Goal: Transaction & Acquisition: Subscribe to service/newsletter

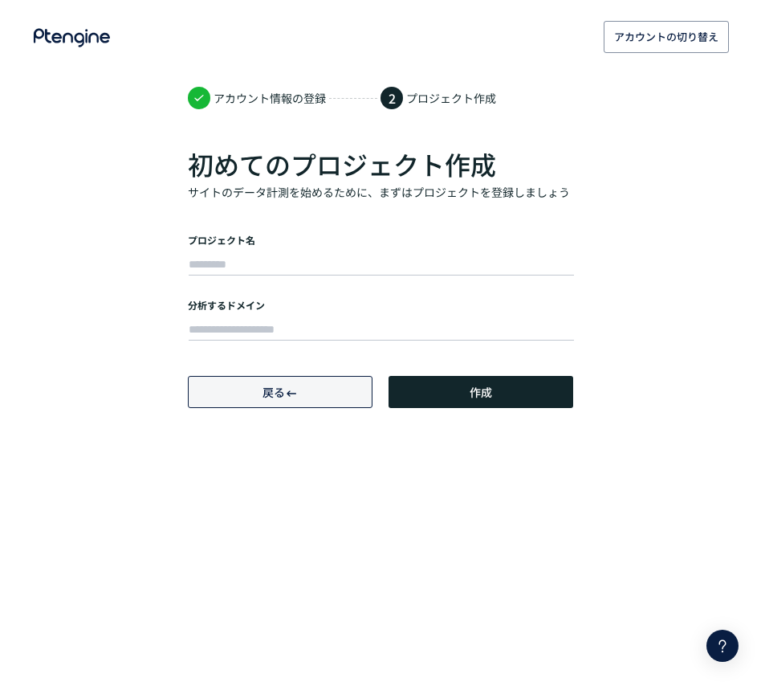
click at [255, 397] on button "戻る" at bounding box center [280, 392] width 185 height 32
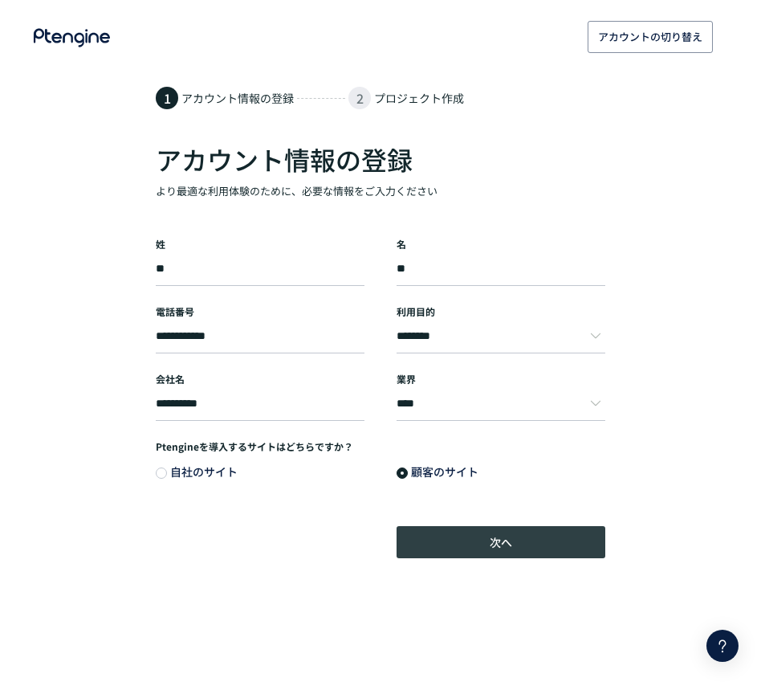
click at [474, 534] on button "次へ" at bounding box center [501, 542] width 209 height 32
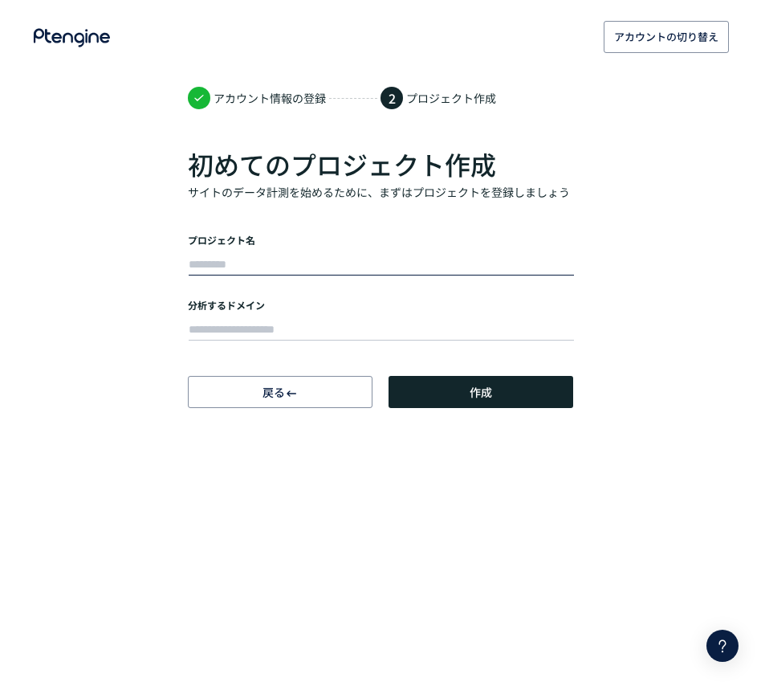
click at [275, 254] on input "text" at bounding box center [381, 265] width 385 height 22
type input "*****"
click at [299, 320] on input "text" at bounding box center [381, 330] width 385 height 22
paste input "**********"
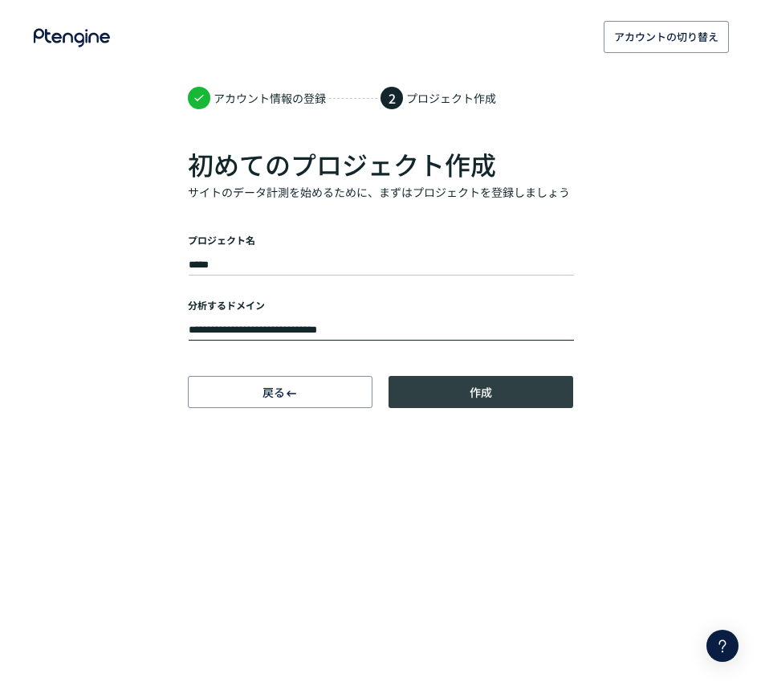
type input "**********"
click at [458, 389] on button "作成" at bounding box center [481, 392] width 185 height 32
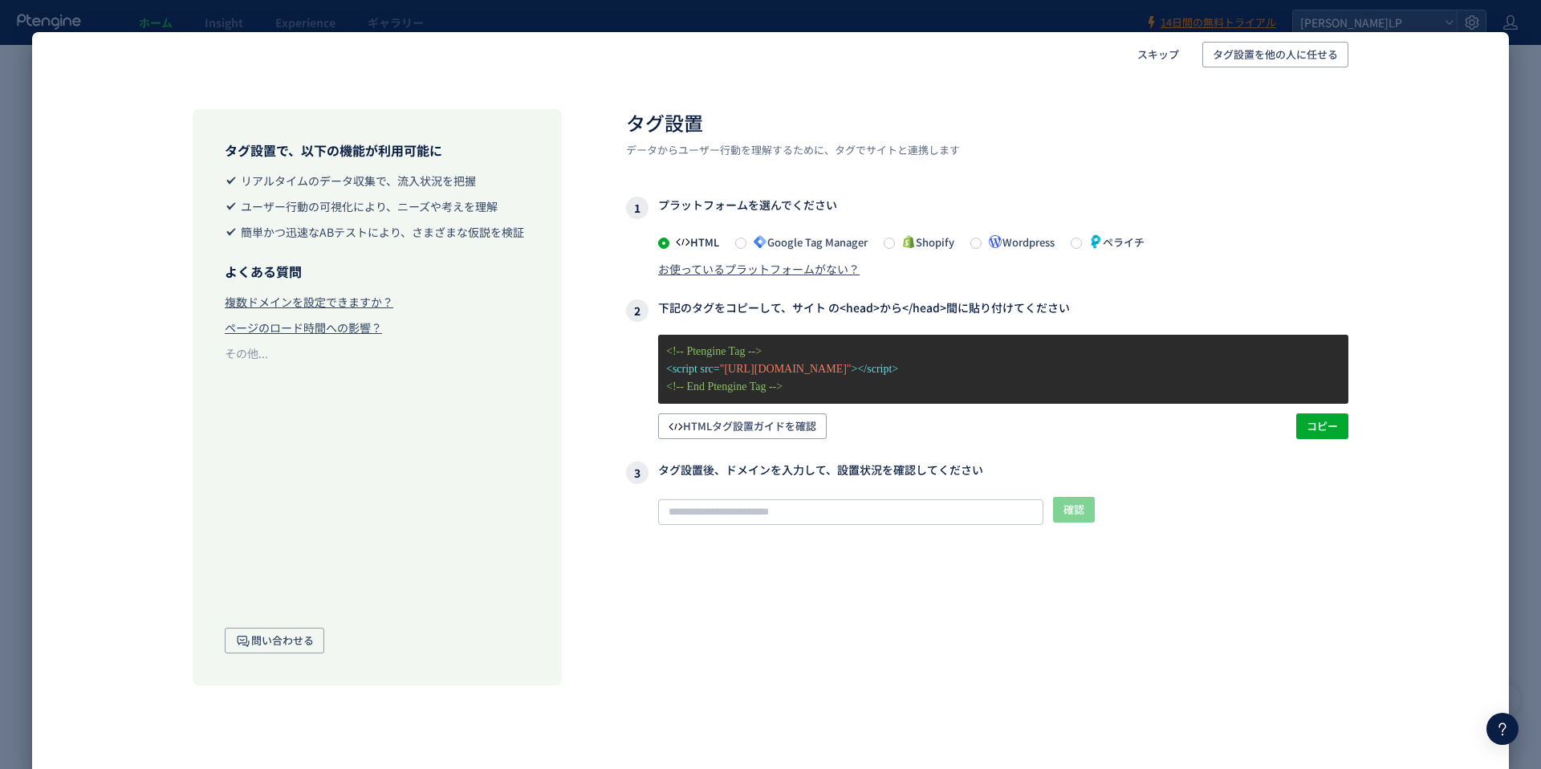
click at [760, 267] on div "お使っているプラットフォームがない？" at bounding box center [759, 269] width 202 height 16
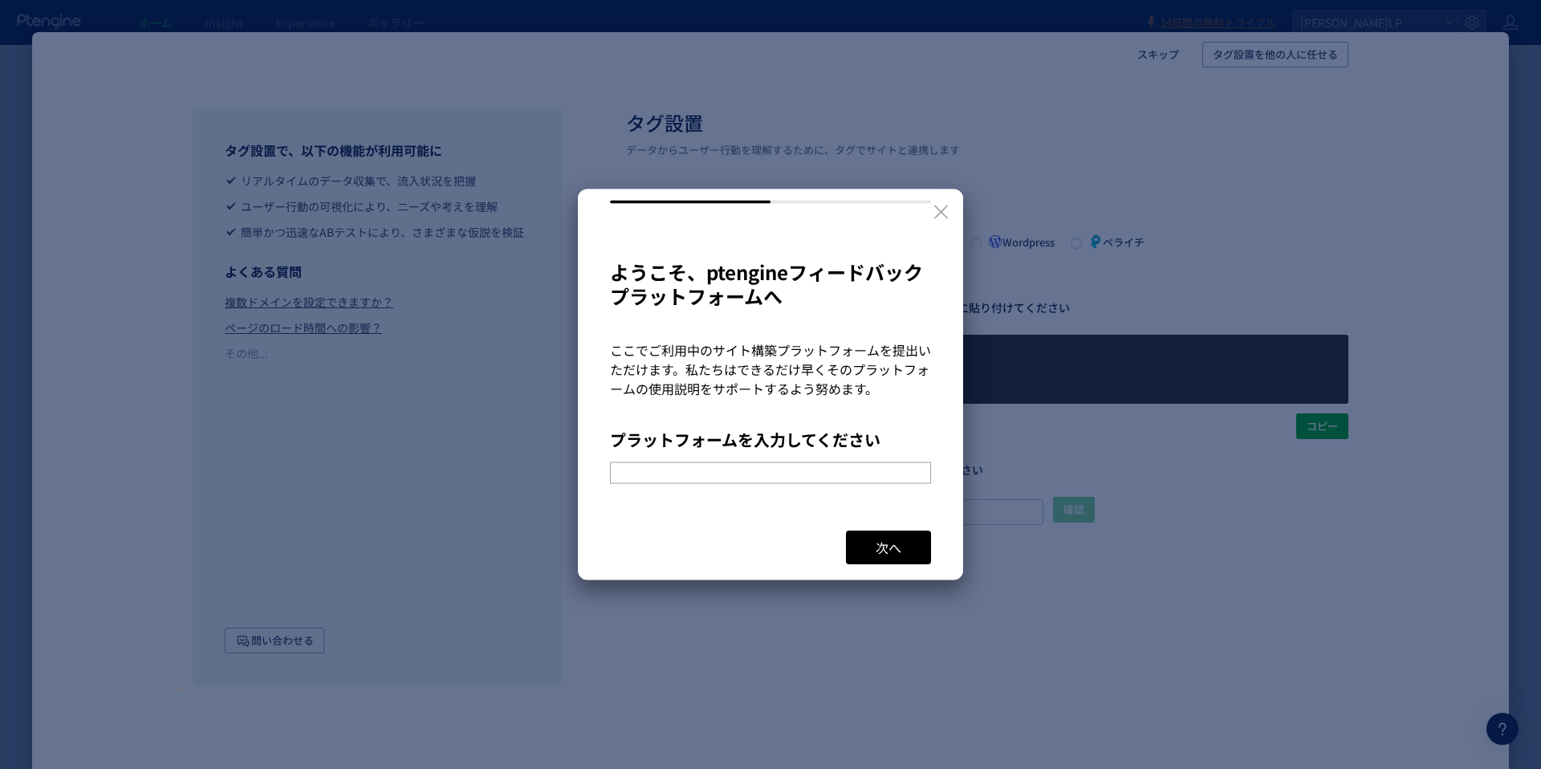
click at [760, 462] on input "text" at bounding box center [770, 473] width 321 height 22
type input "*"
click at [760, 207] on icon at bounding box center [941, 212] width 20 height 20
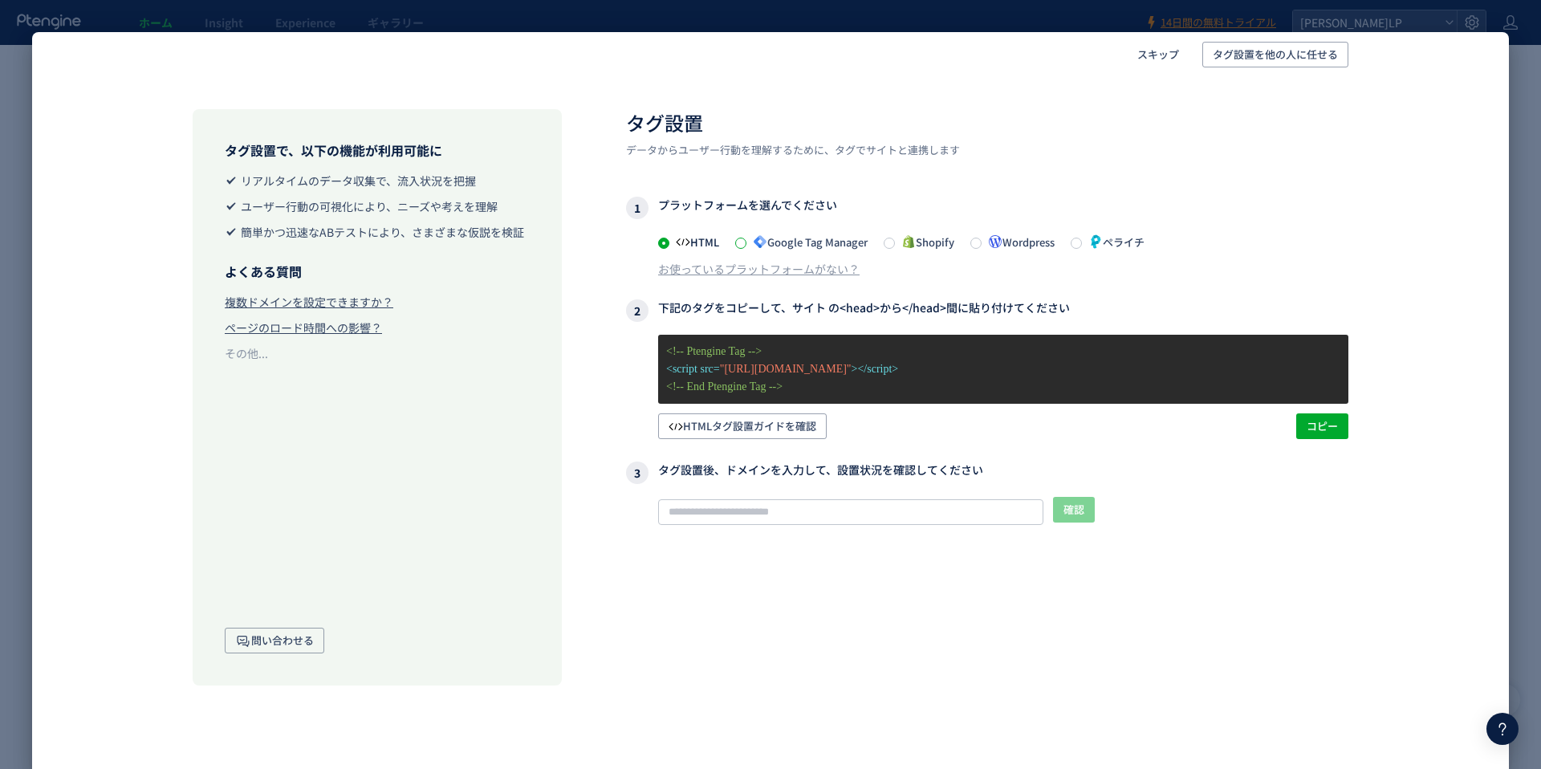
click at [743, 242] on span at bounding box center [740, 243] width 11 height 11
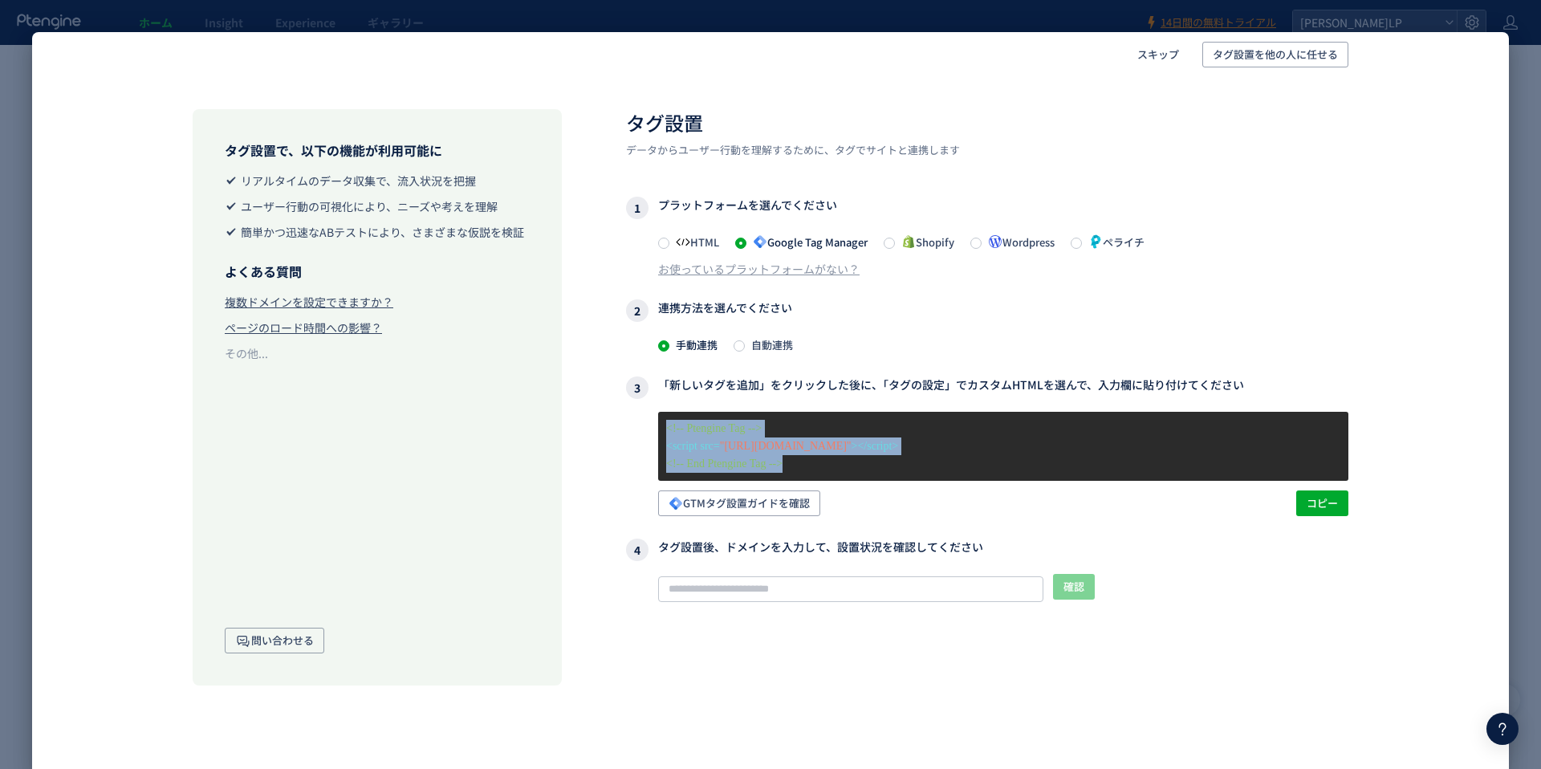
drag, startPoint x: 666, startPoint y: 428, endPoint x: 823, endPoint y: 459, distance: 159.6
click at [760, 459] on div "<!-- Ptengine Tag --> <script src= "https://js.ptengine.jp/60iokyhg.js" ></scri…" at bounding box center [1003, 446] width 690 height 69
copy div "<!-- Ptengine Tag --> <script src= "https://js.ptengine.jp/60iokyhg.js" ></scri…"
click at [738, 271] on div "お使っているプラットフォームがない？" at bounding box center [759, 269] width 202 height 16
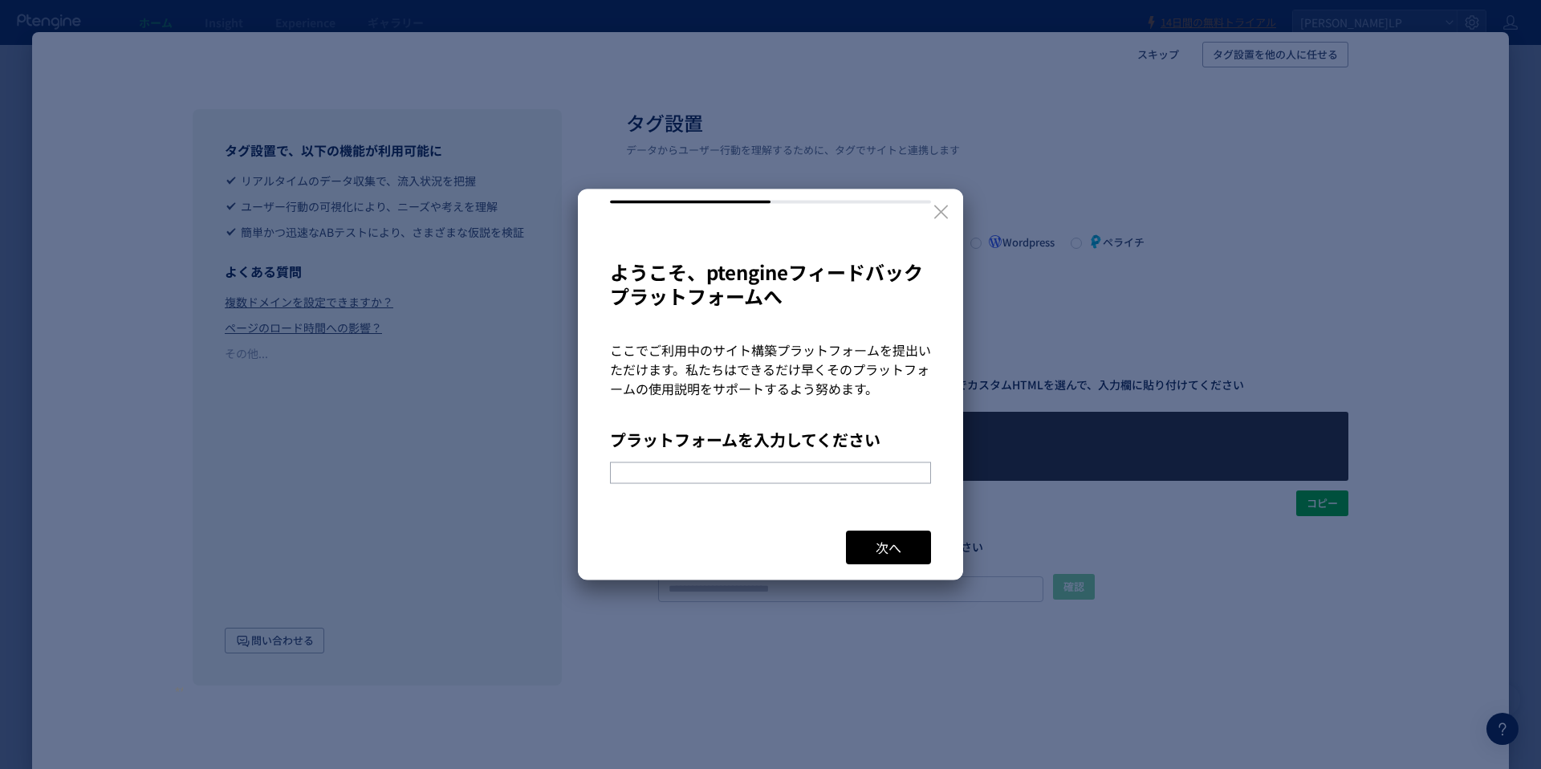
click at [690, 469] on input "text" at bounding box center [770, 473] width 321 height 22
type input "*"
type input "******"
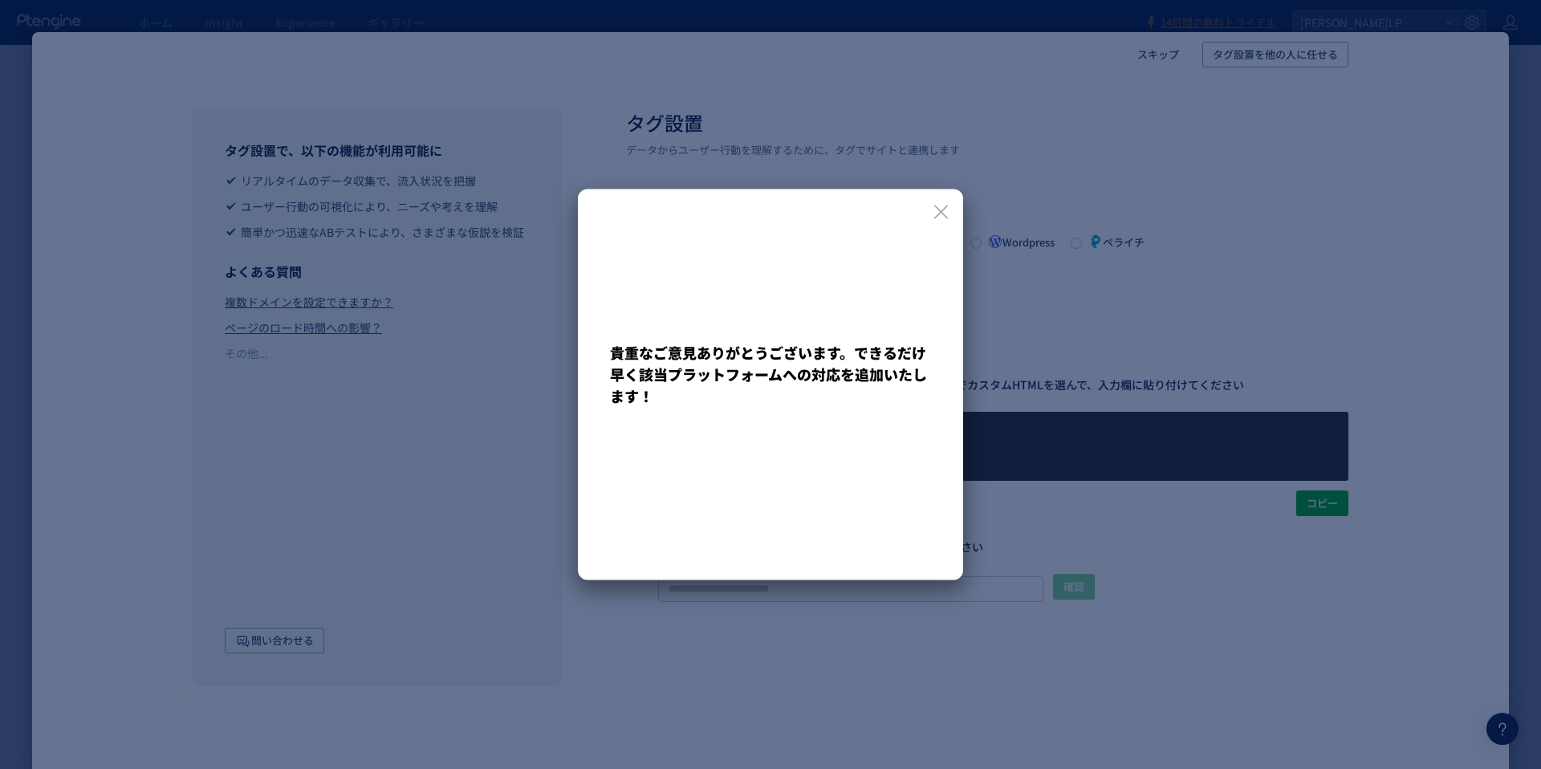
click at [760, 211] on icon at bounding box center [941, 212] width 20 height 20
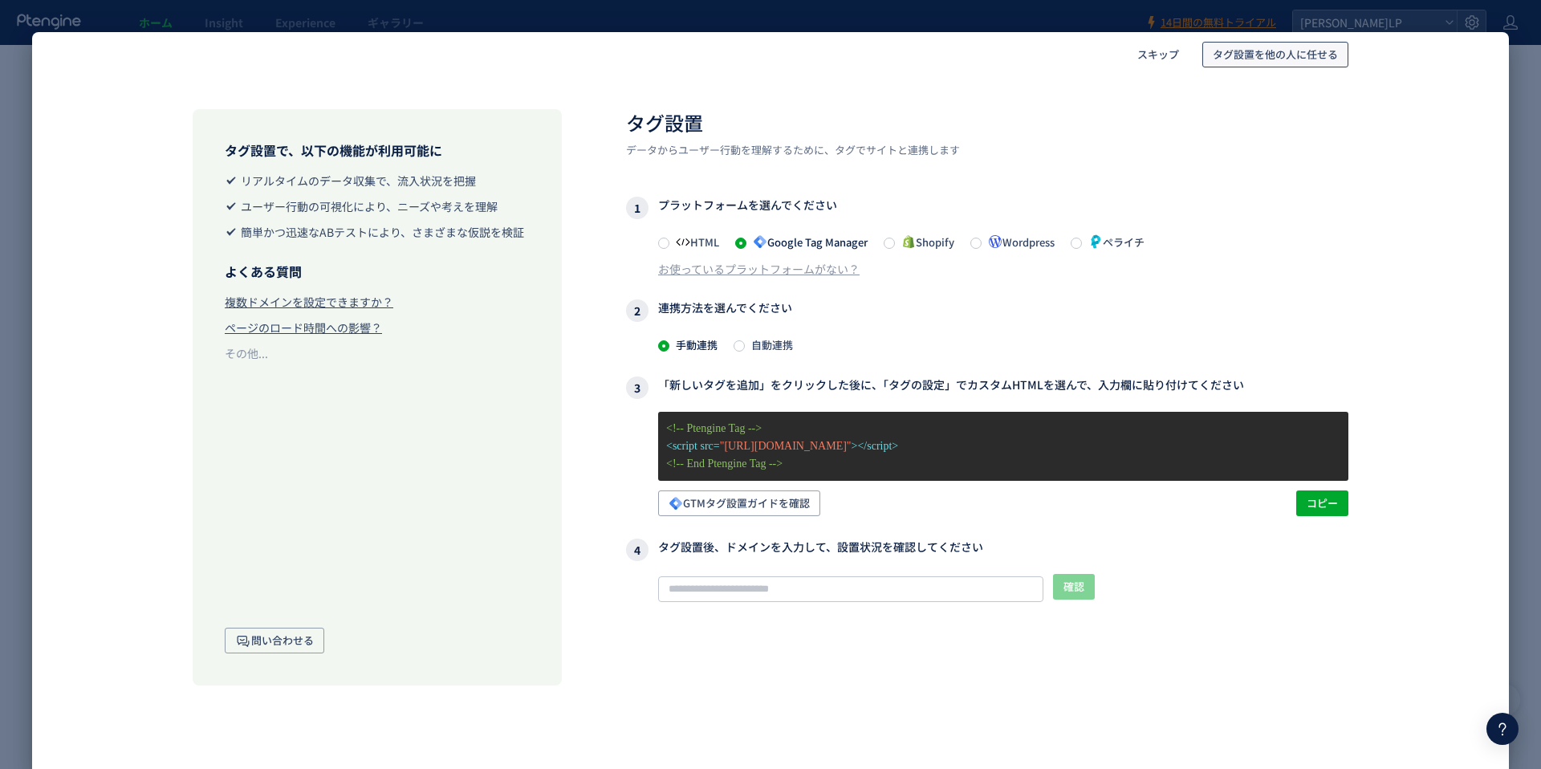
click at [760, 53] on span "タグ設置を他の人に任せる" at bounding box center [1275, 55] width 125 height 26
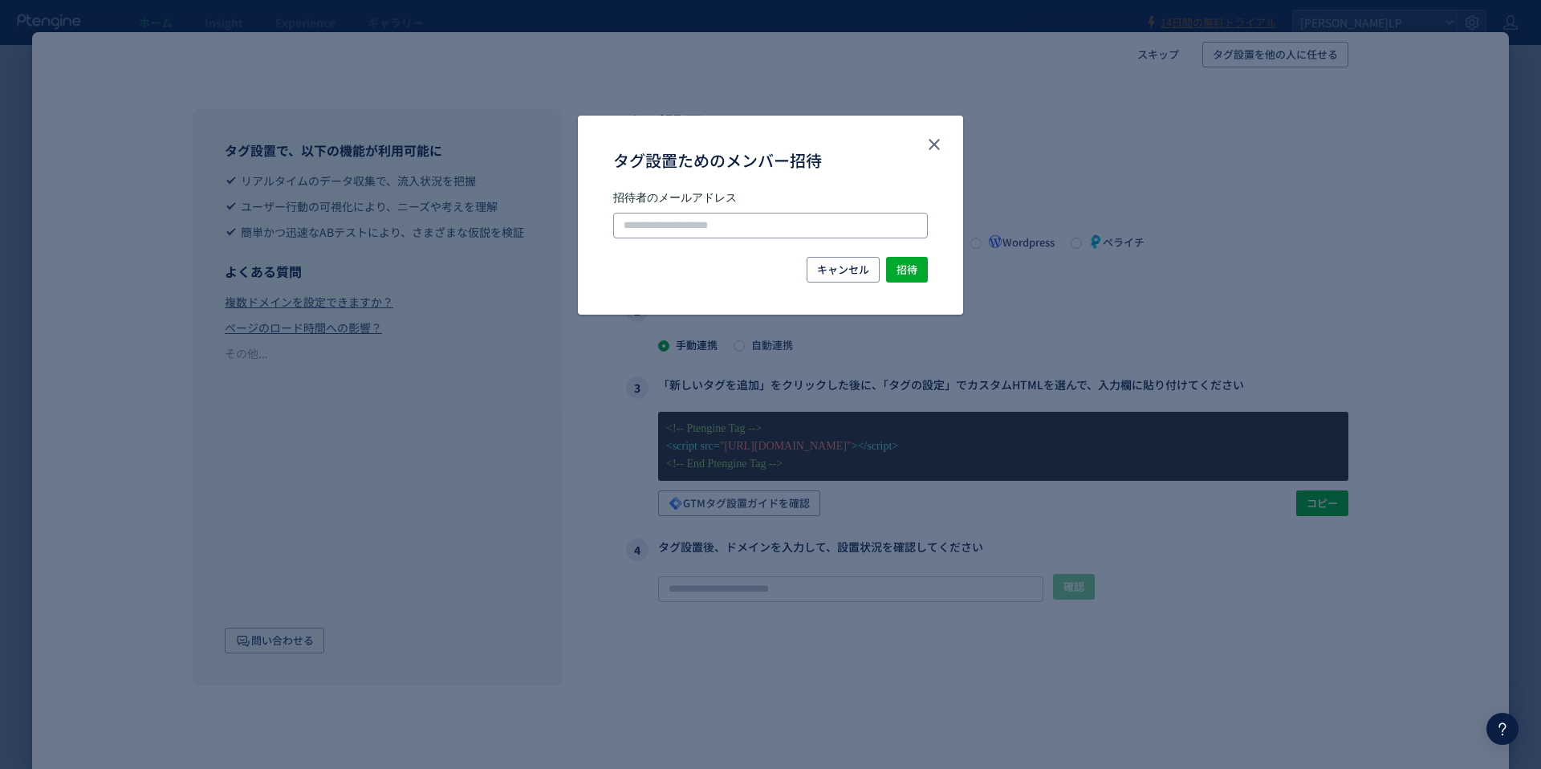
click at [649, 222] on input "タグ設置ためのメンバー招待" at bounding box center [770, 226] width 315 height 26
click at [760, 271] on span "キャンセル" at bounding box center [843, 270] width 52 height 26
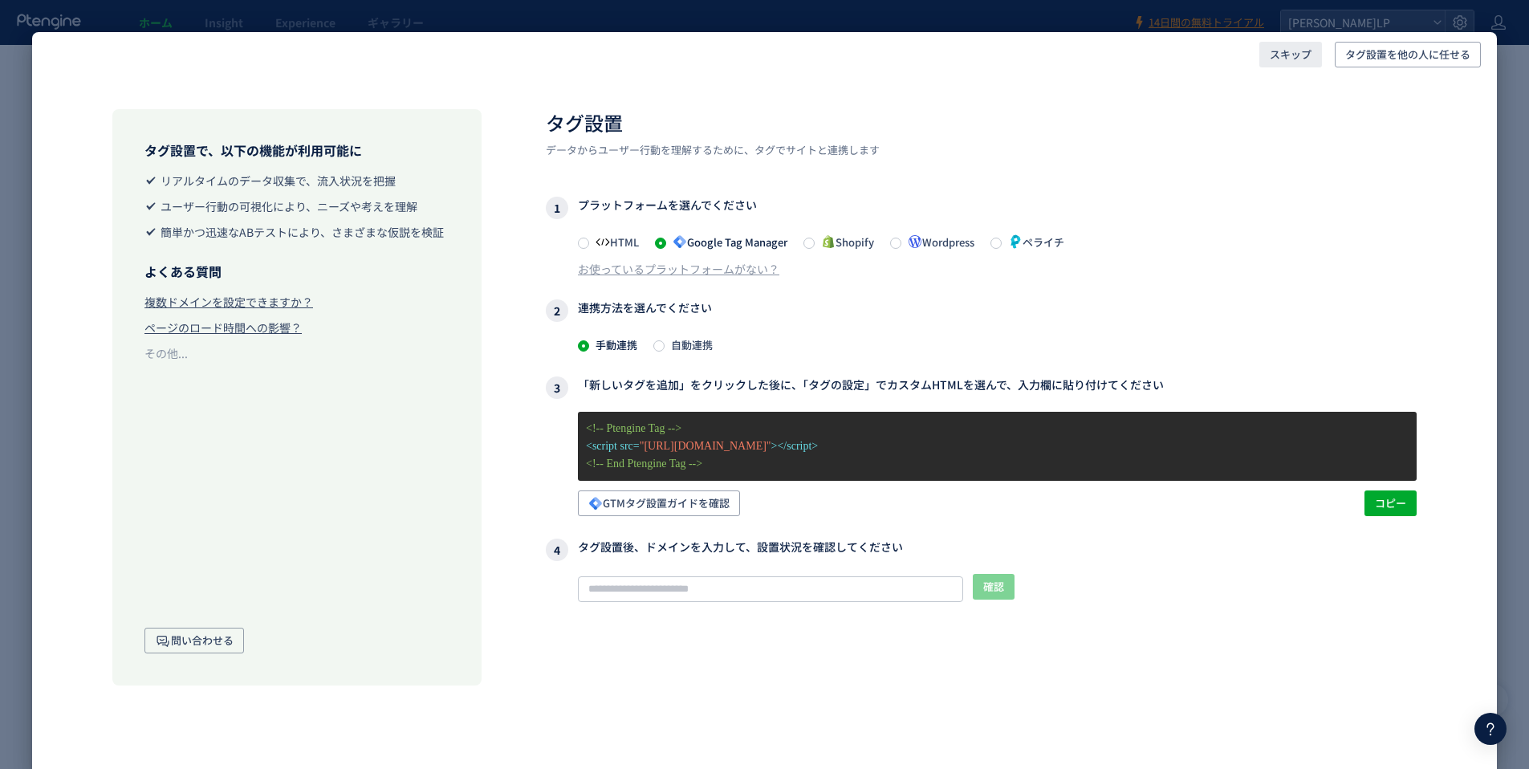
click at [760, 48] on span "スキップ" at bounding box center [1291, 55] width 42 height 26
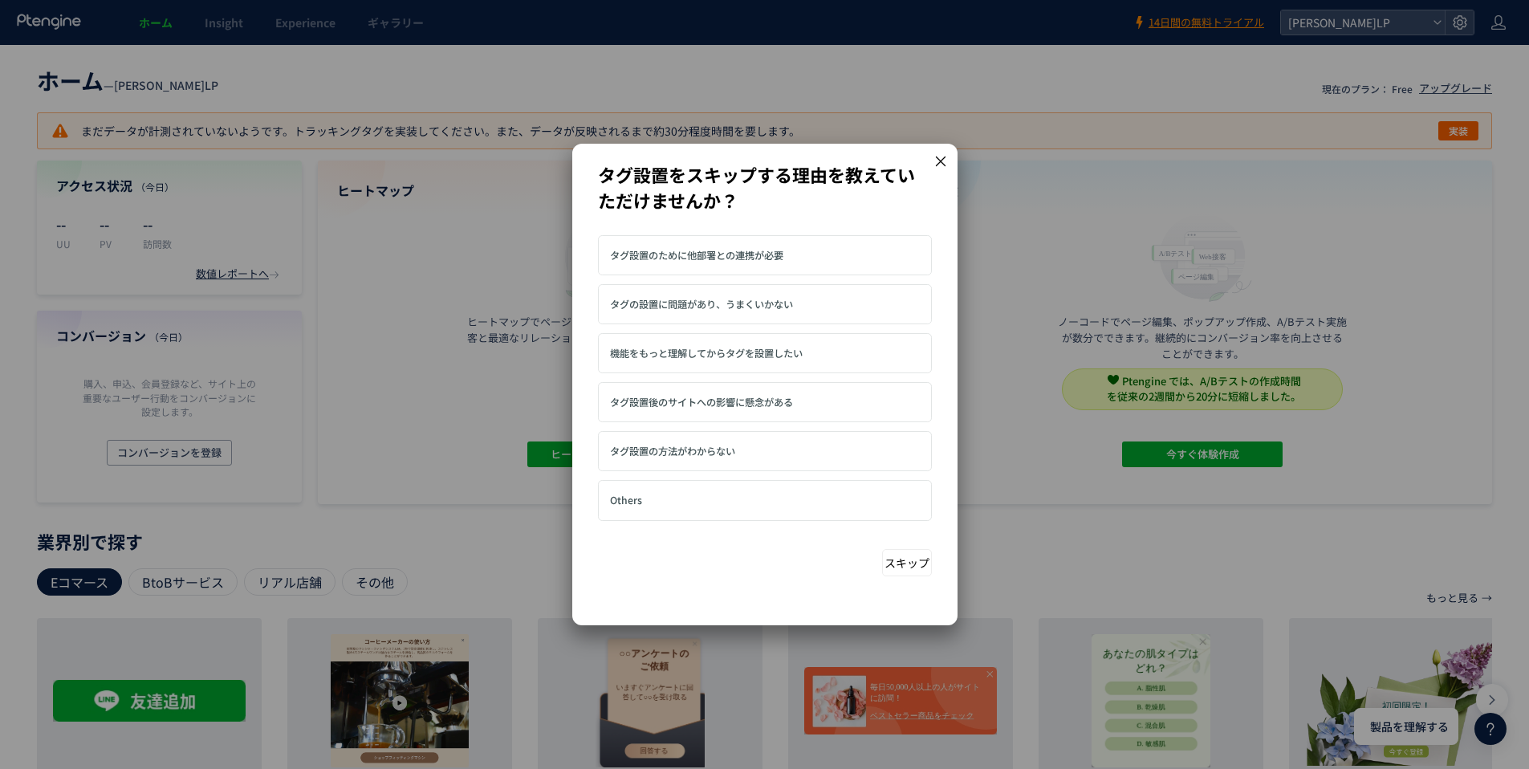
click at [673, 361] on label "機能をもっと理解してからタグを設置したい" at bounding box center [706, 353] width 193 height 26
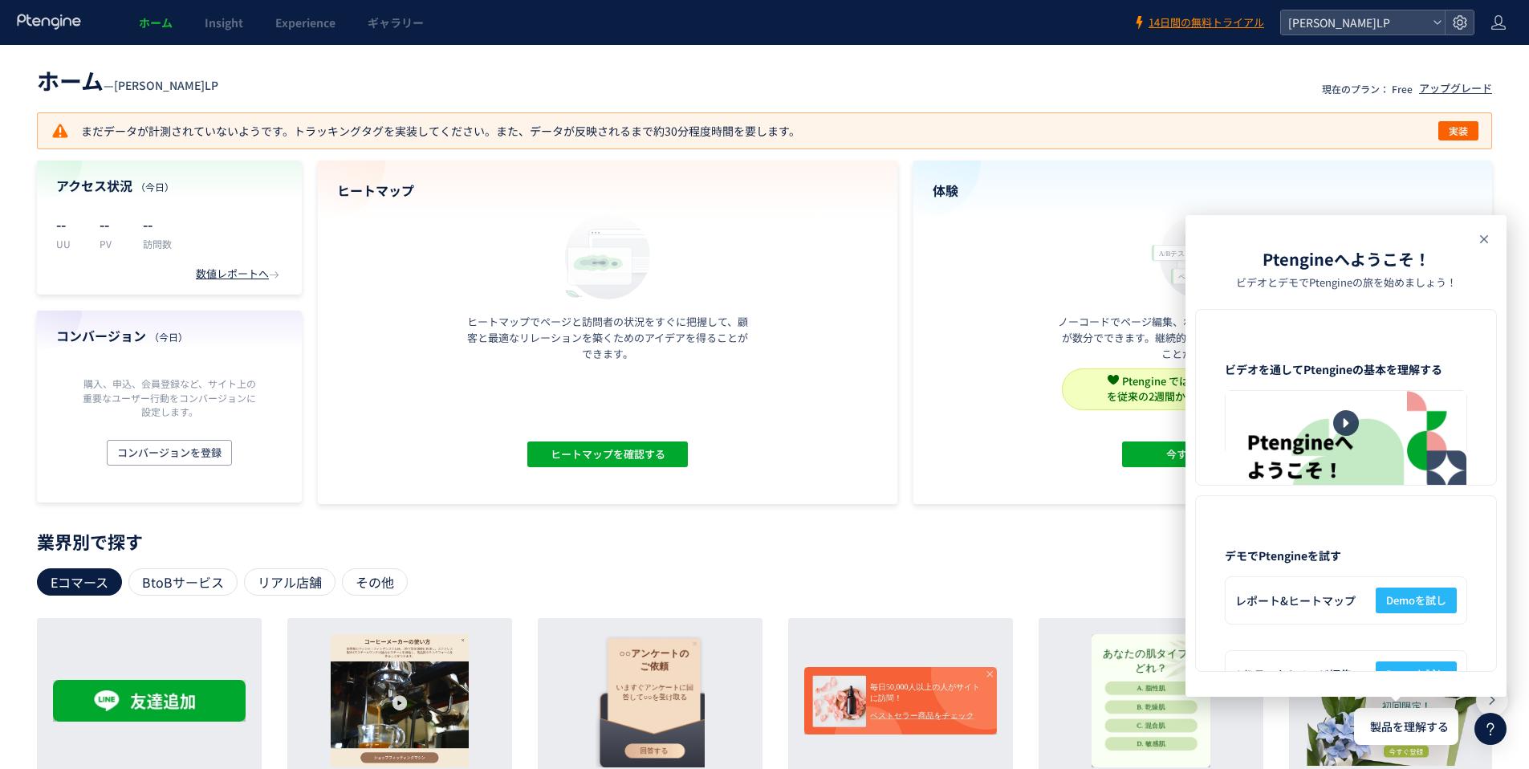
click at [760, 238] on icon at bounding box center [1484, 239] width 19 height 19
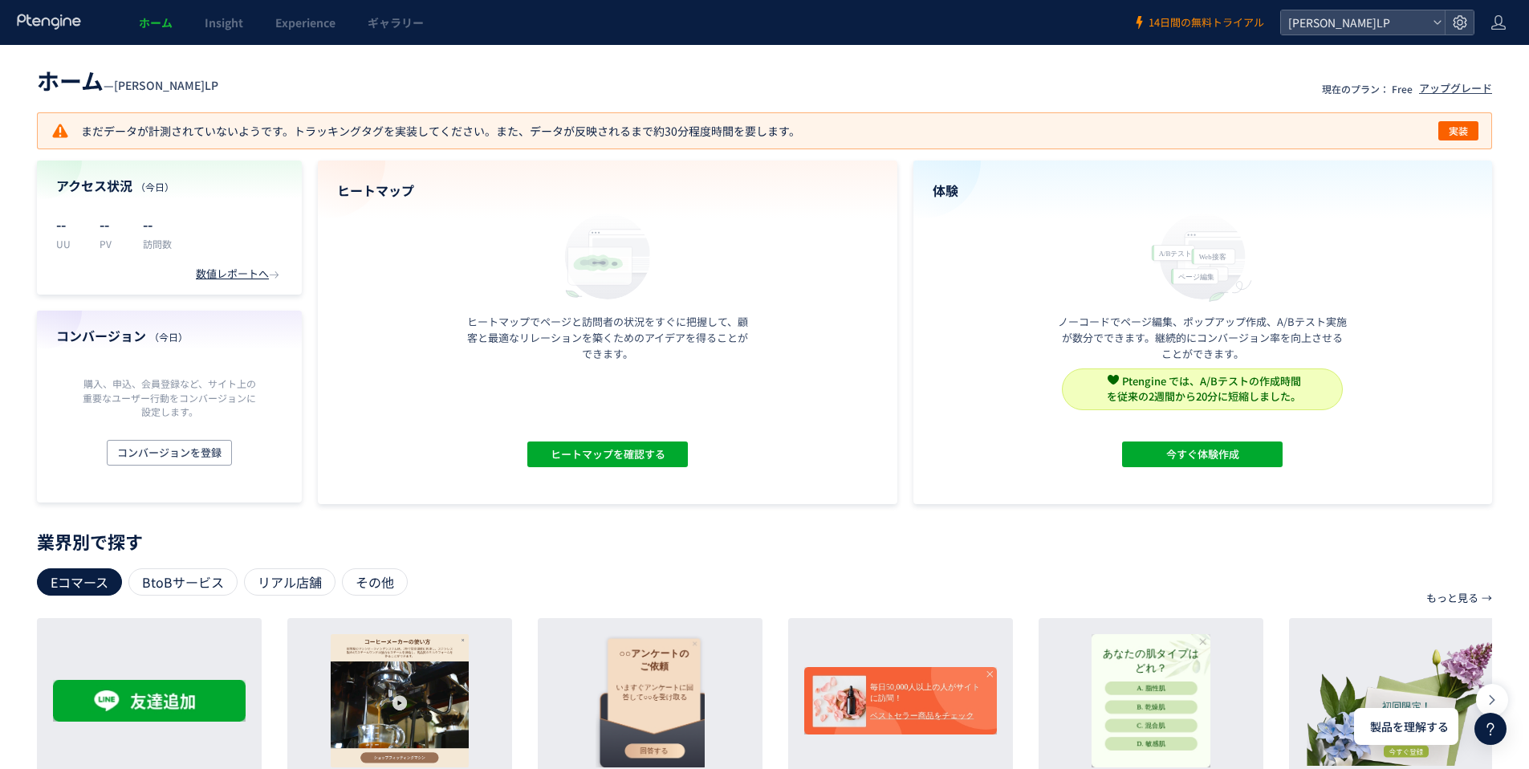
click at [760, 29] on span "14日間の無料トライアル" at bounding box center [1207, 22] width 116 height 15
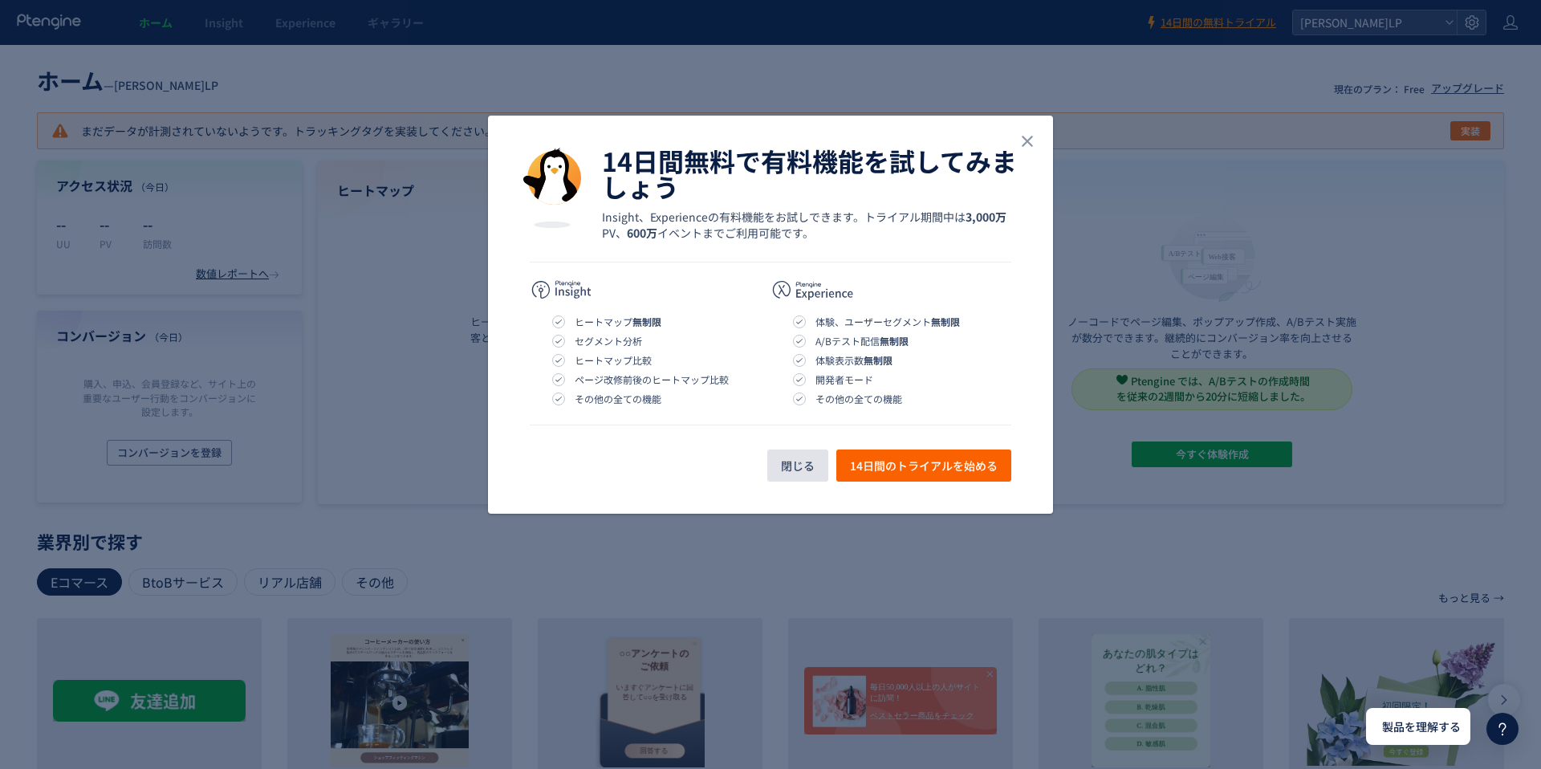
click at [760, 470] on span "閉じる" at bounding box center [798, 466] width 34 height 32
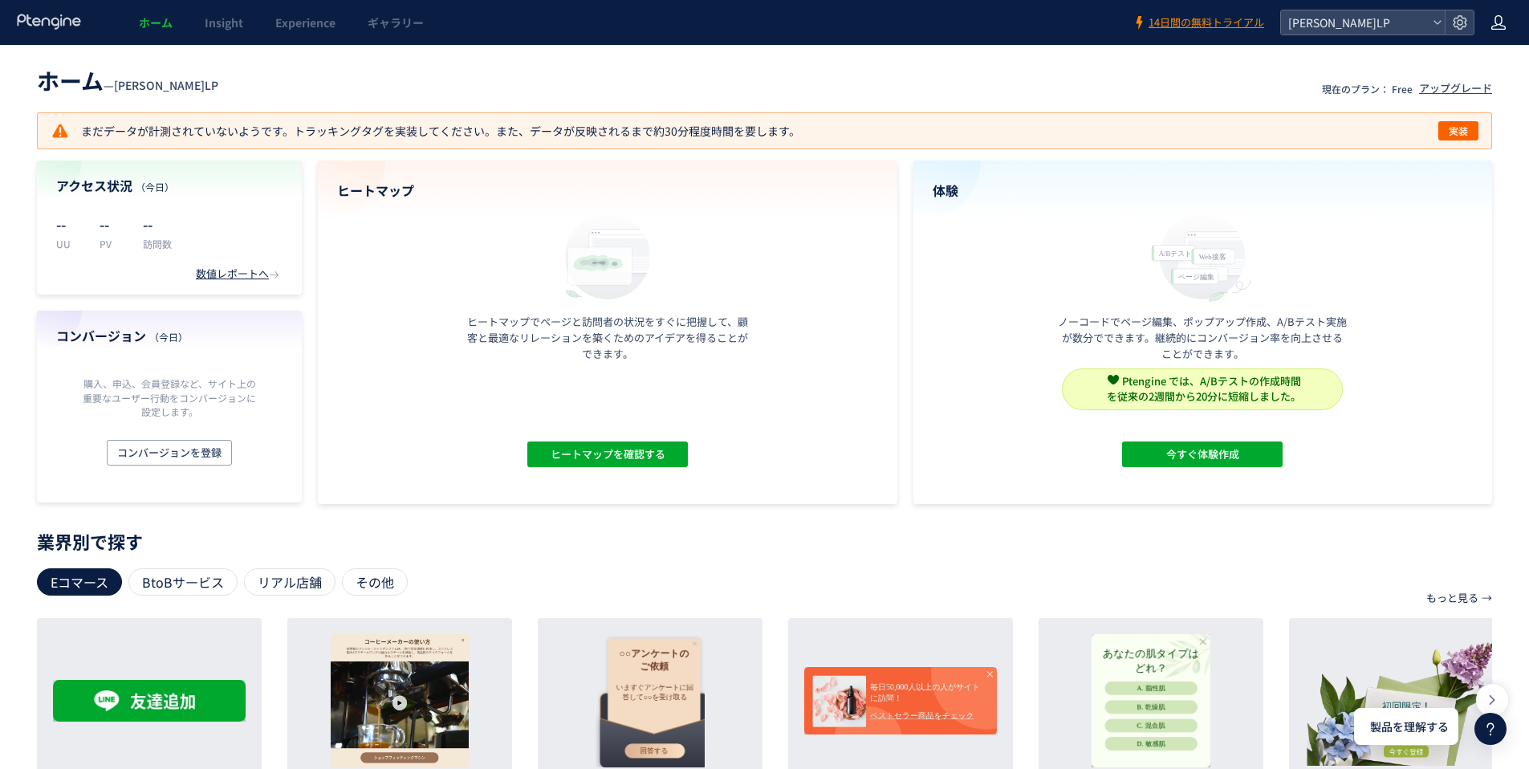
click at [760, 21] on icon at bounding box center [1499, 22] width 16 height 16
click at [760, 67] on header "ホーム — 佐久平LP 現在のプラン： Free アップグレード" at bounding box center [764, 78] width 1455 height 35
click at [760, 97] on div "ホーム — 佐久平LP 現在のプラン： Free アップグレード まだデータが計測されていないようです。トラッキングタグを実装してください。また、データが反映…" at bounding box center [764, 282] width 1529 height 443
click at [760, 95] on div "アップグレード" at bounding box center [1455, 88] width 73 height 15
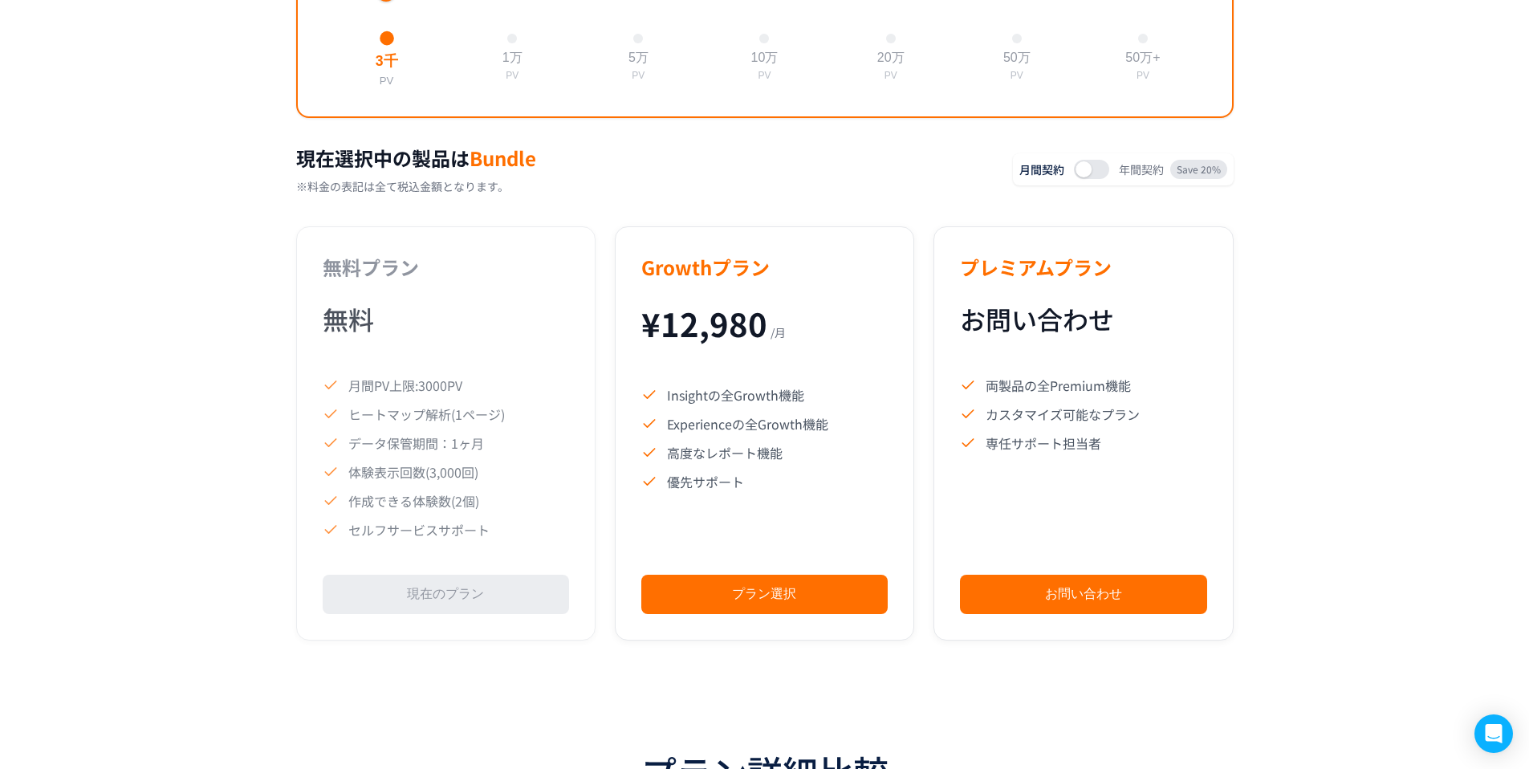
scroll to position [710, 0]
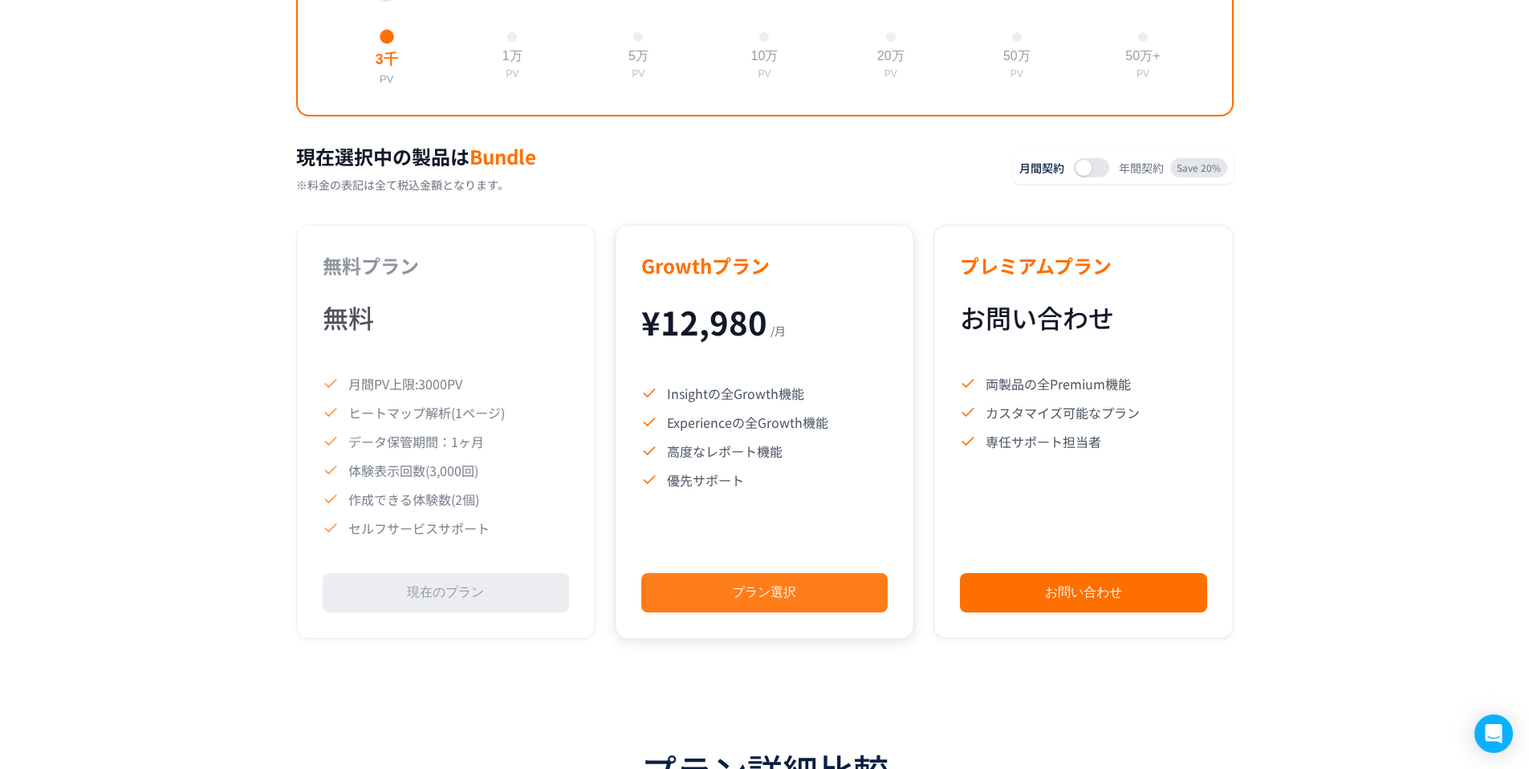
click at [748, 590] on button "プラン選択" at bounding box center [764, 592] width 246 height 39
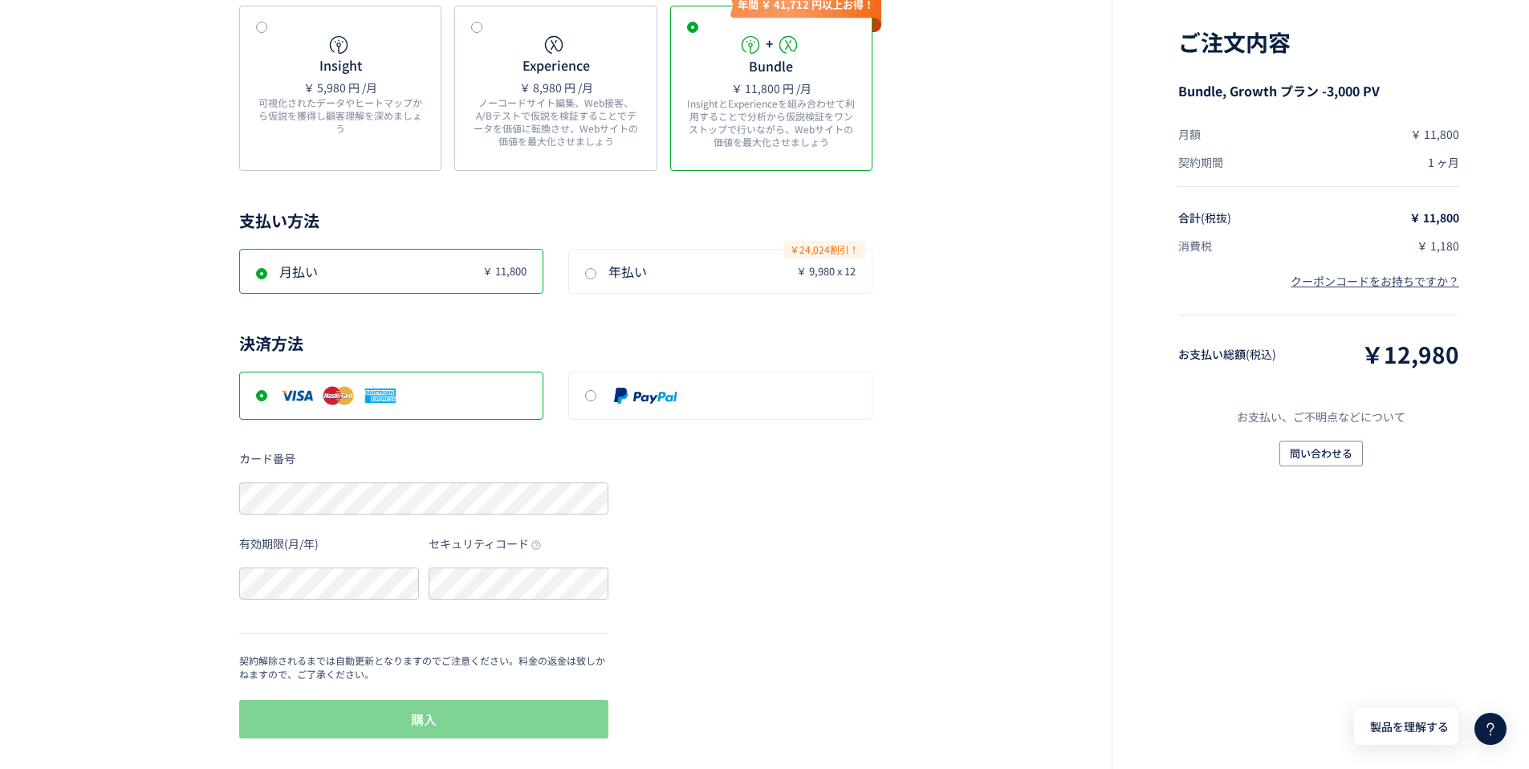
scroll to position [339, 0]
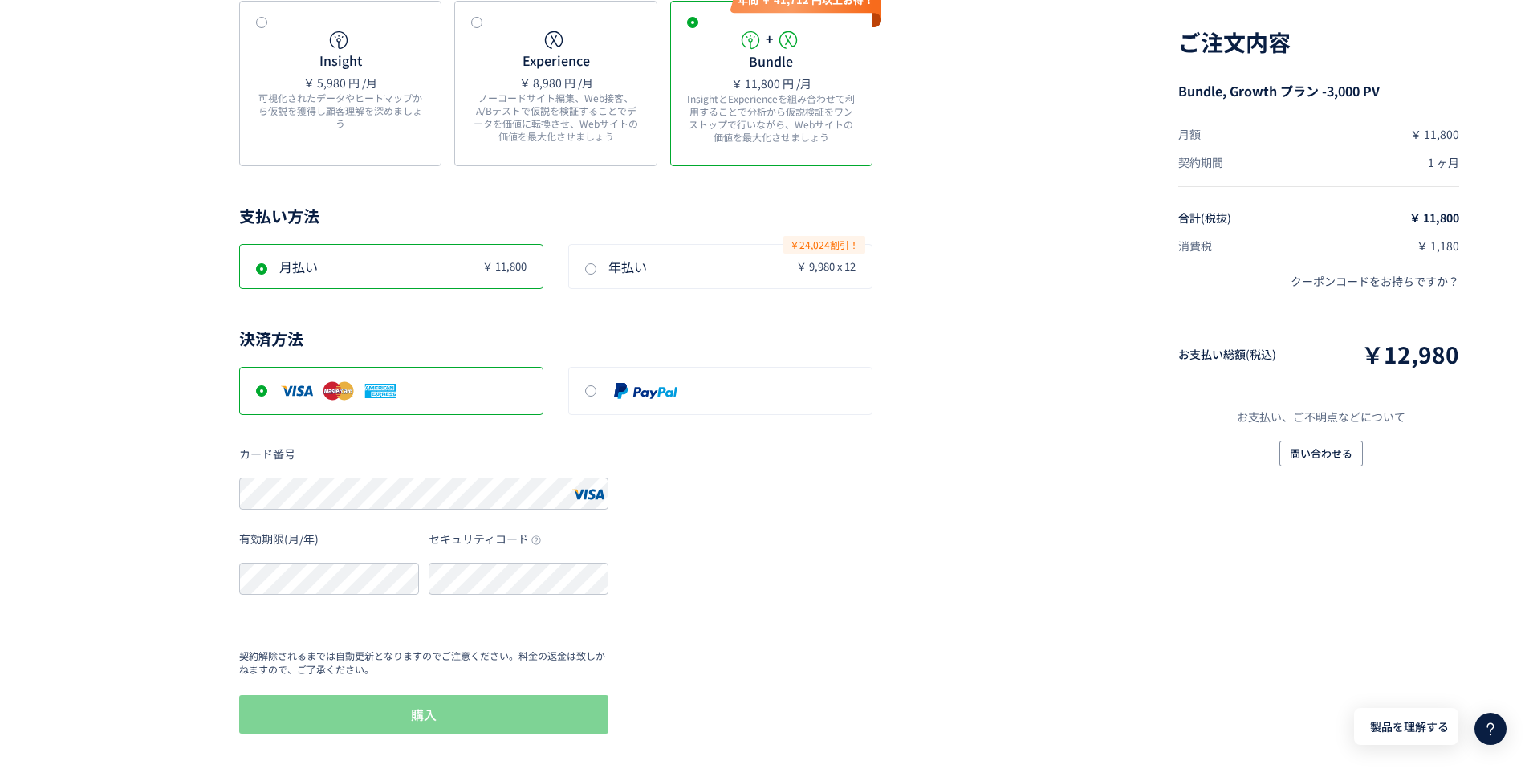
click at [881, 474] on div "戻る プラン選択 月間PV上限数 3,000 10,000 50,000 100,000 200,000 500,000 500,000+ プロダクト Ins…" at bounding box center [764, 214] width 1529 height 1107
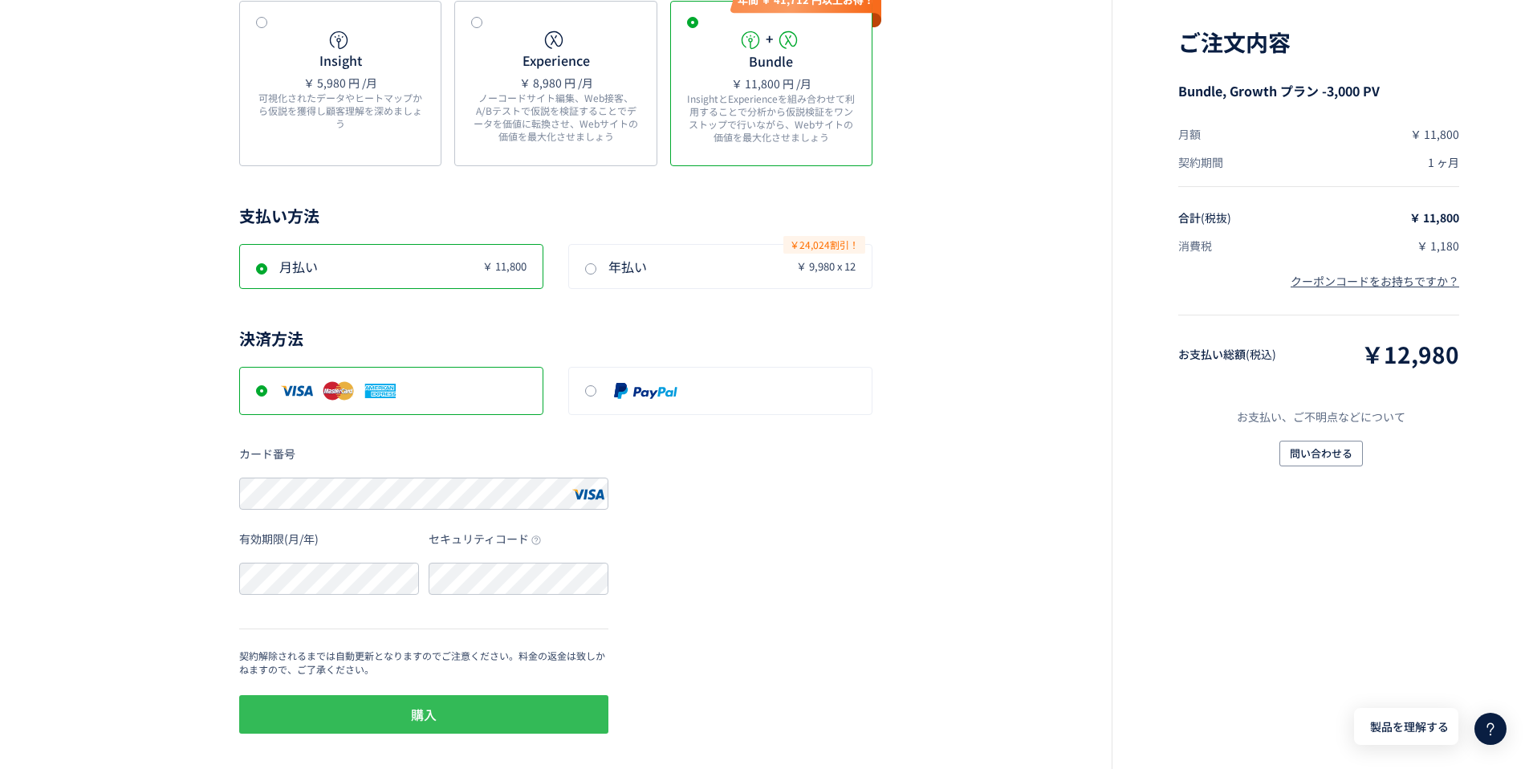
click at [493, 717] on button "購入" at bounding box center [423, 714] width 369 height 39
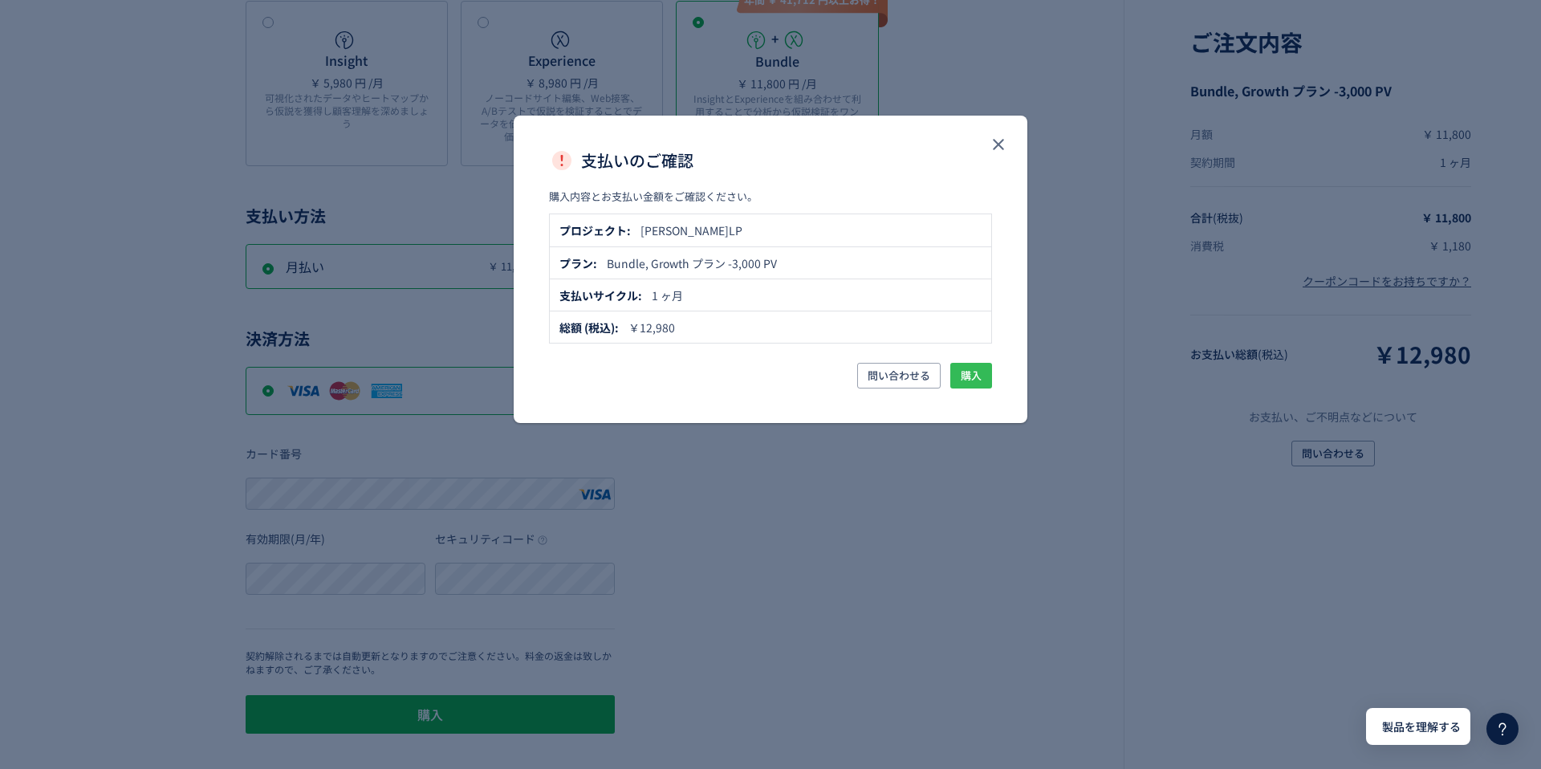
click at [979, 377] on span "購入" at bounding box center [971, 376] width 21 height 26
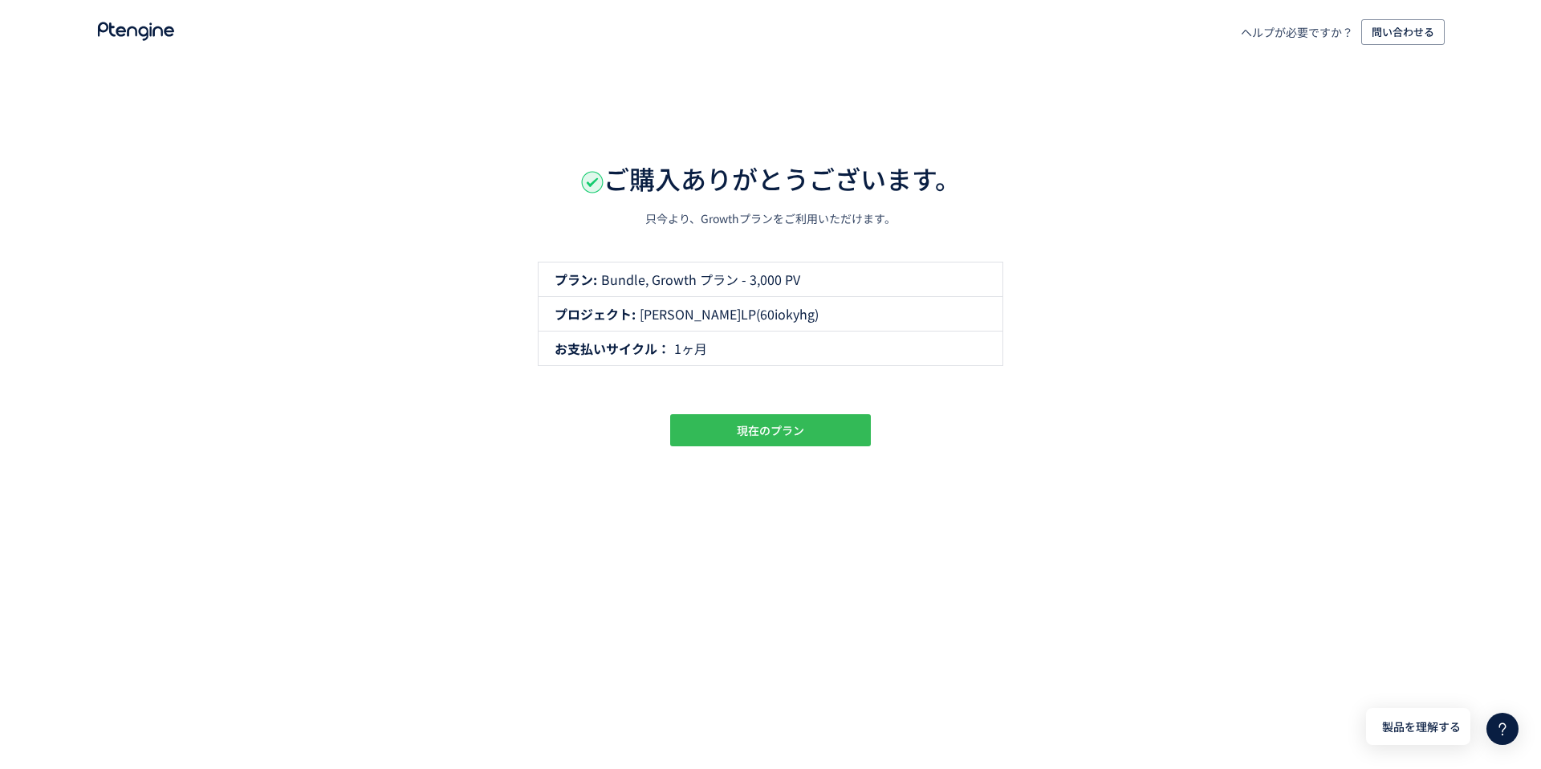
click at [841, 425] on button "現在のプラン" at bounding box center [770, 430] width 201 height 32
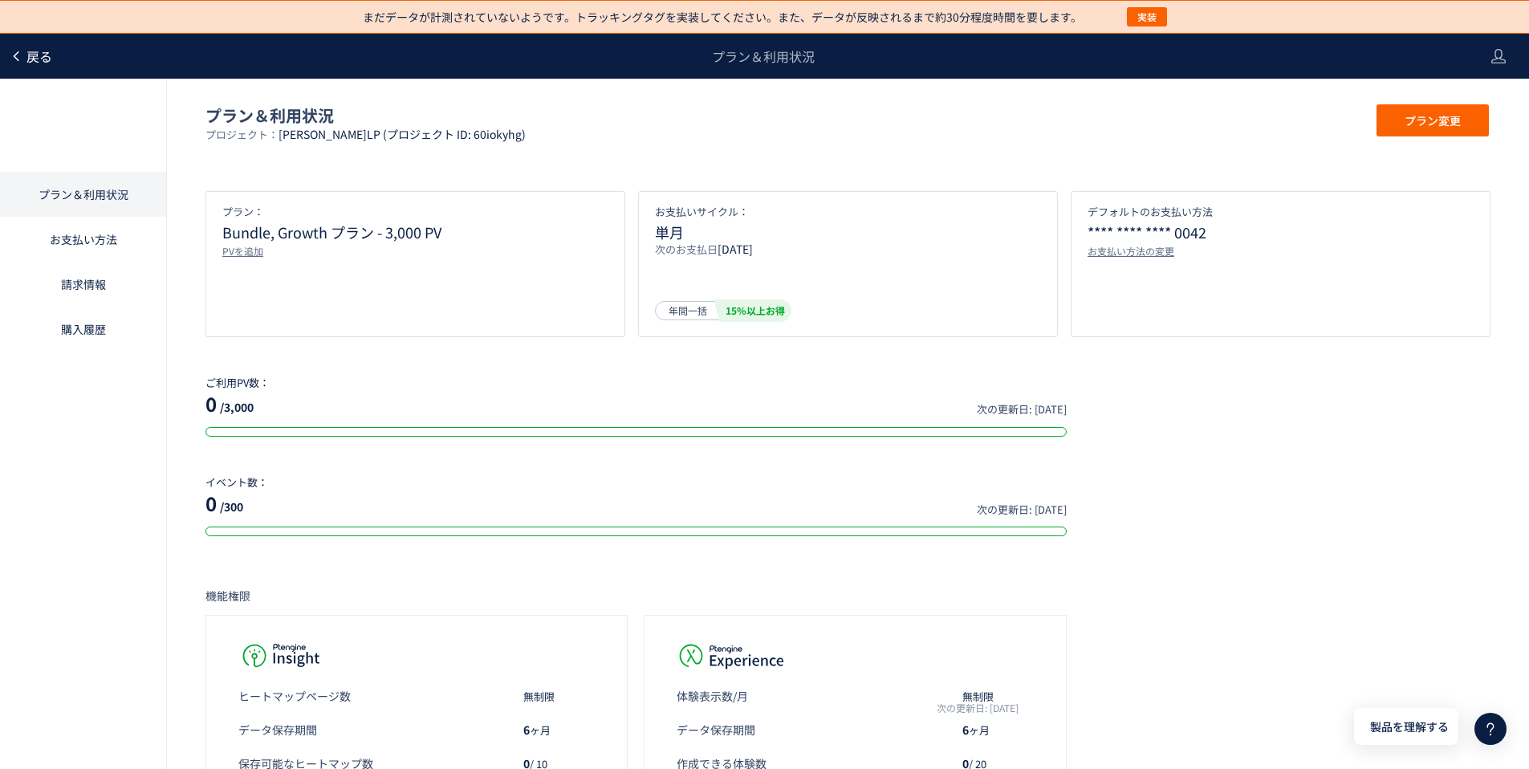
click at [43, 53] on span "戻る" at bounding box center [39, 56] width 26 height 19
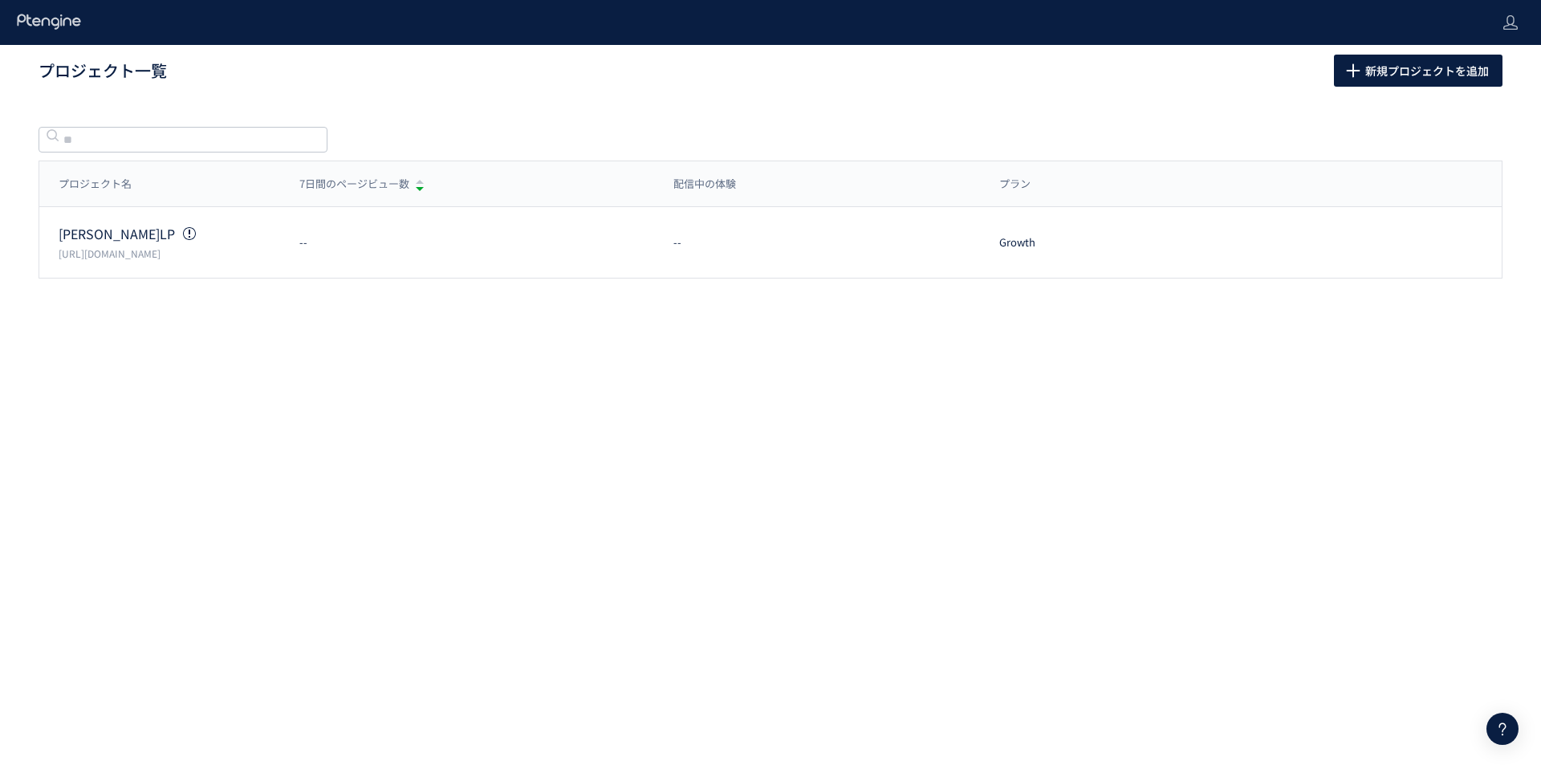
click at [65, 23] on icon at bounding box center [49, 22] width 67 height 16
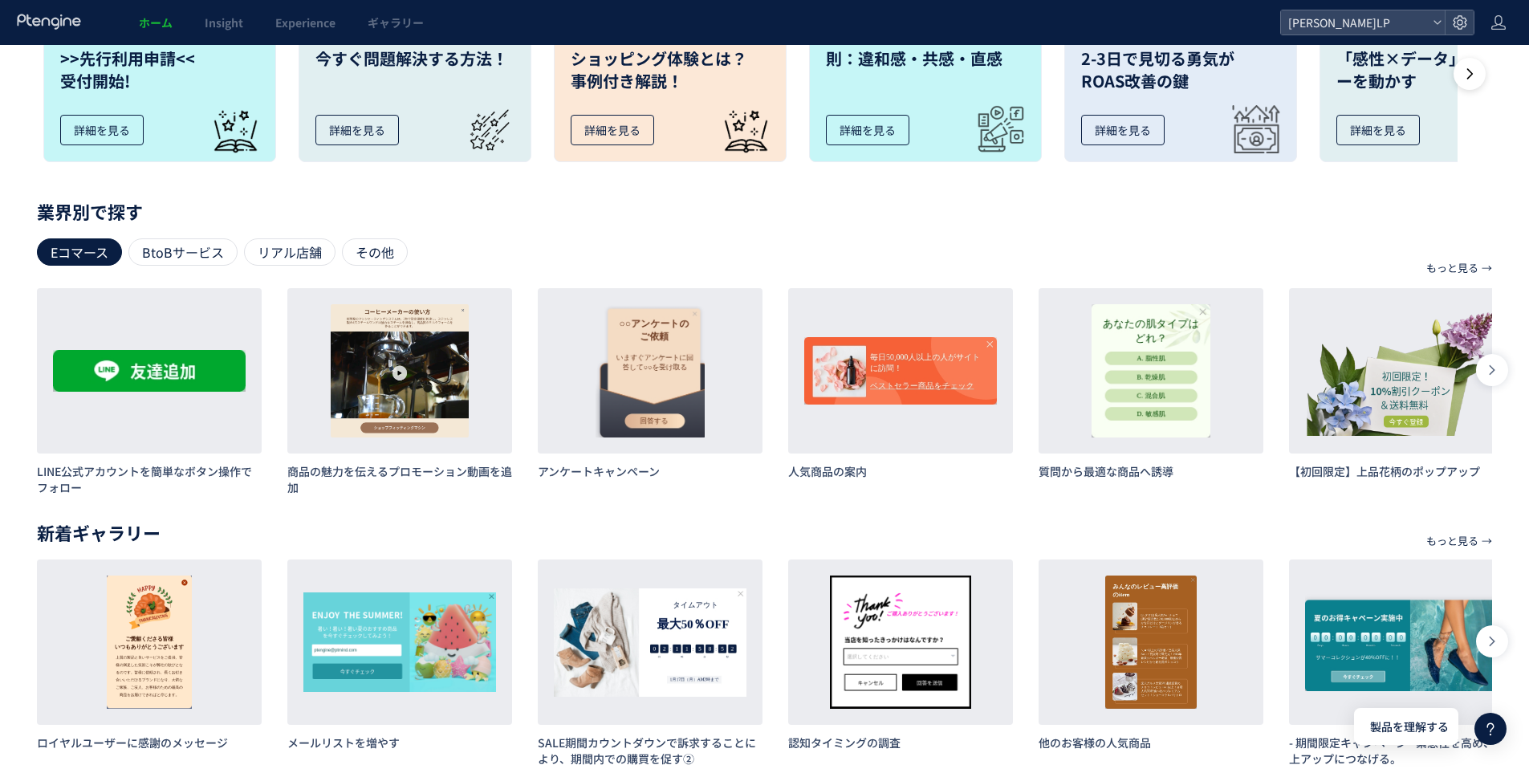
scroll to position [678, 0]
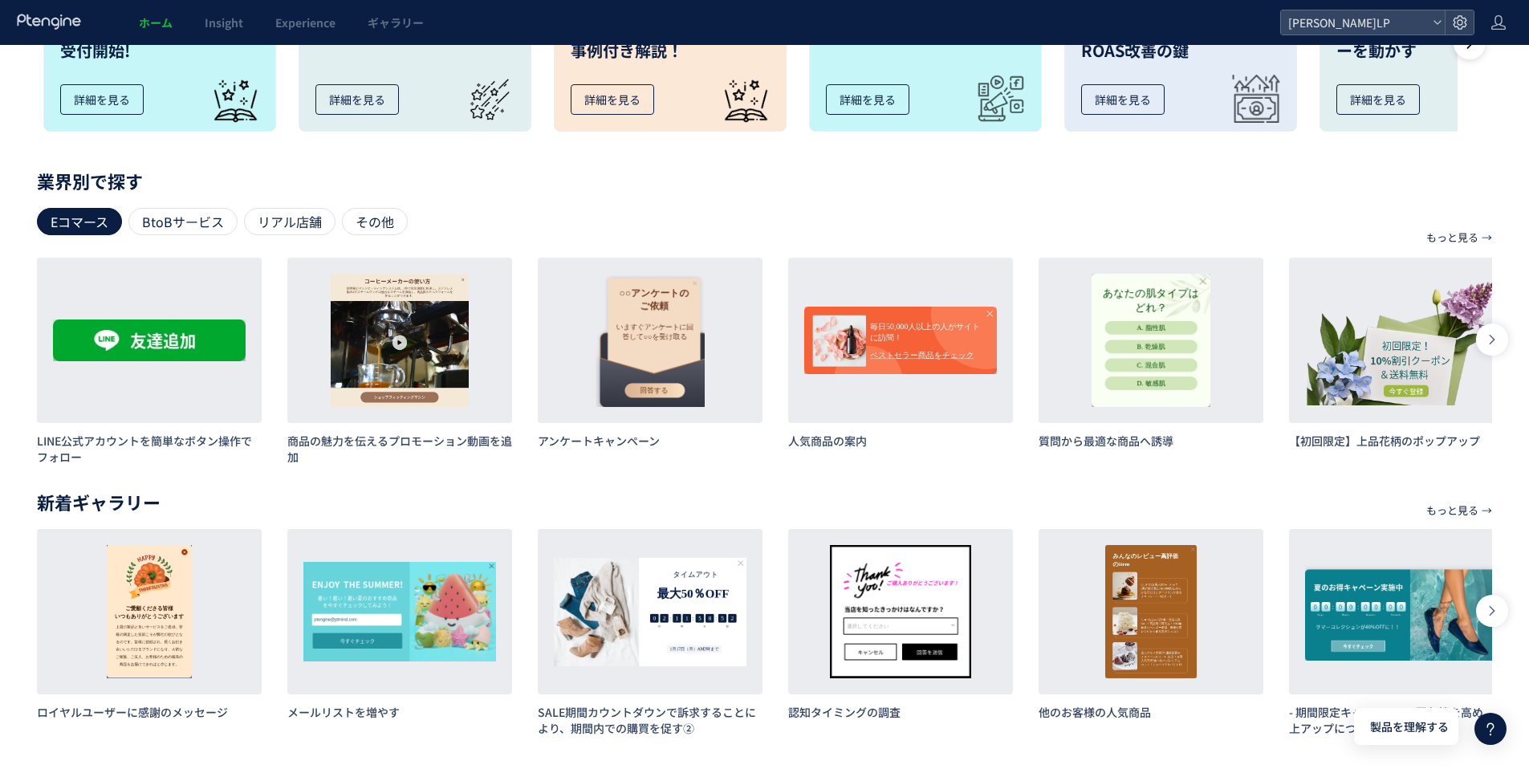
click at [1507, 24] on header "ホーム Insight Experience ギャラリー [PERSON_NAME]LP" at bounding box center [764, 22] width 1529 height 45
click at [1503, 26] on use at bounding box center [1499, 22] width 14 height 14
click at [1468, 91] on span "ログアウト" at bounding box center [1447, 89] width 56 height 16
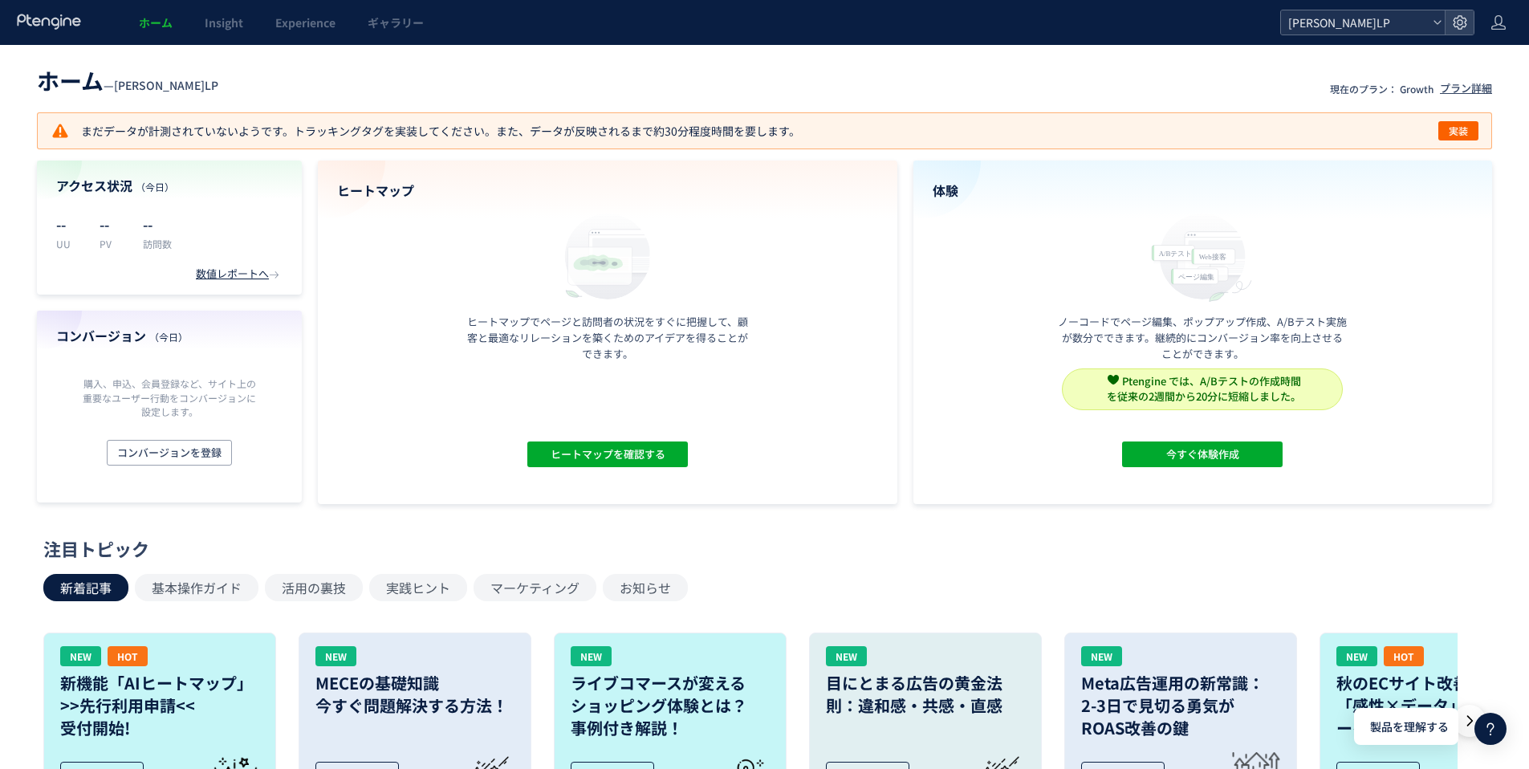
click at [1343, 18] on span "[PERSON_NAME]LP" at bounding box center [1355, 22] width 143 height 24
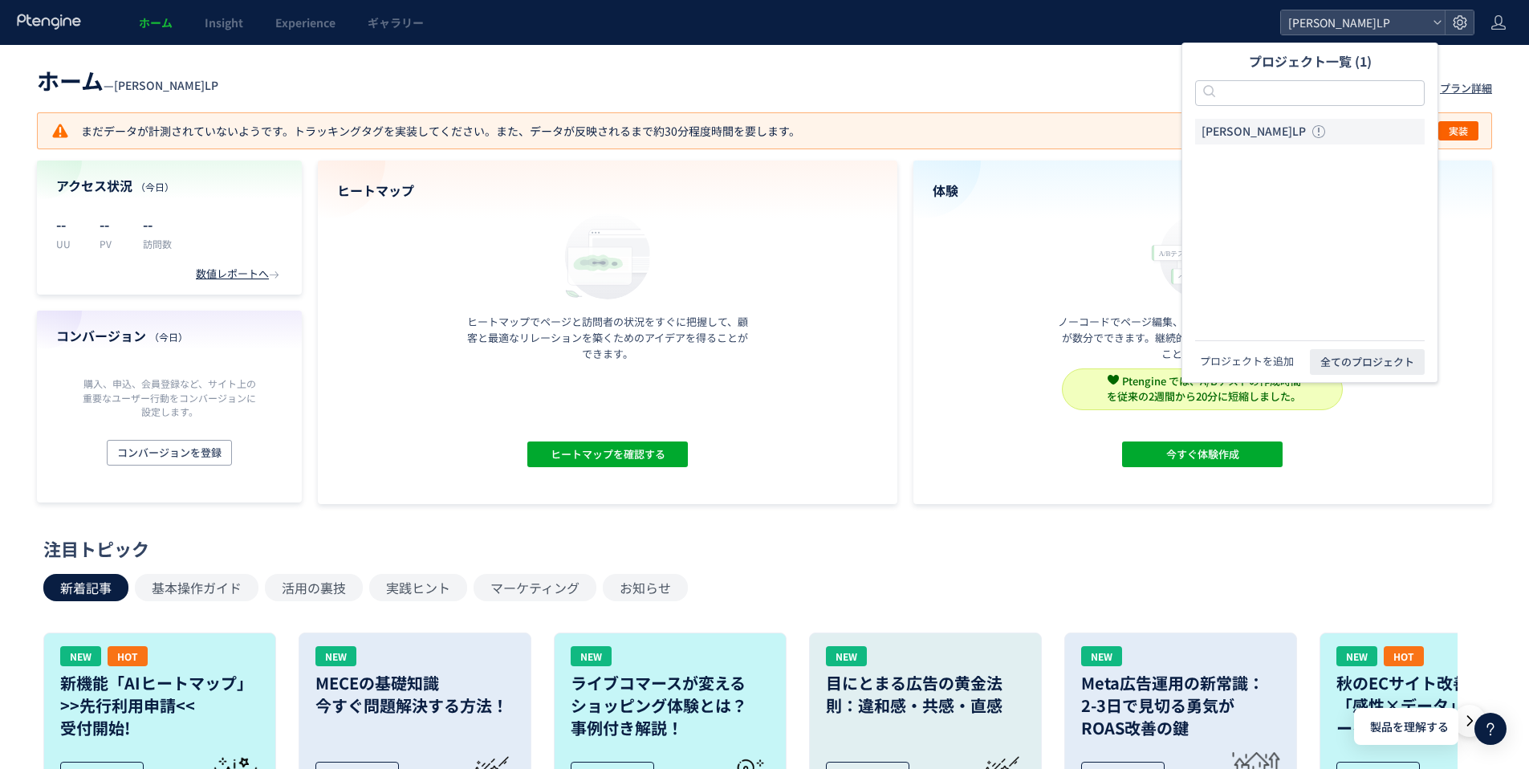
click at [1276, 358] on button "プロジェクトを追加" at bounding box center [1247, 361] width 104 height 16
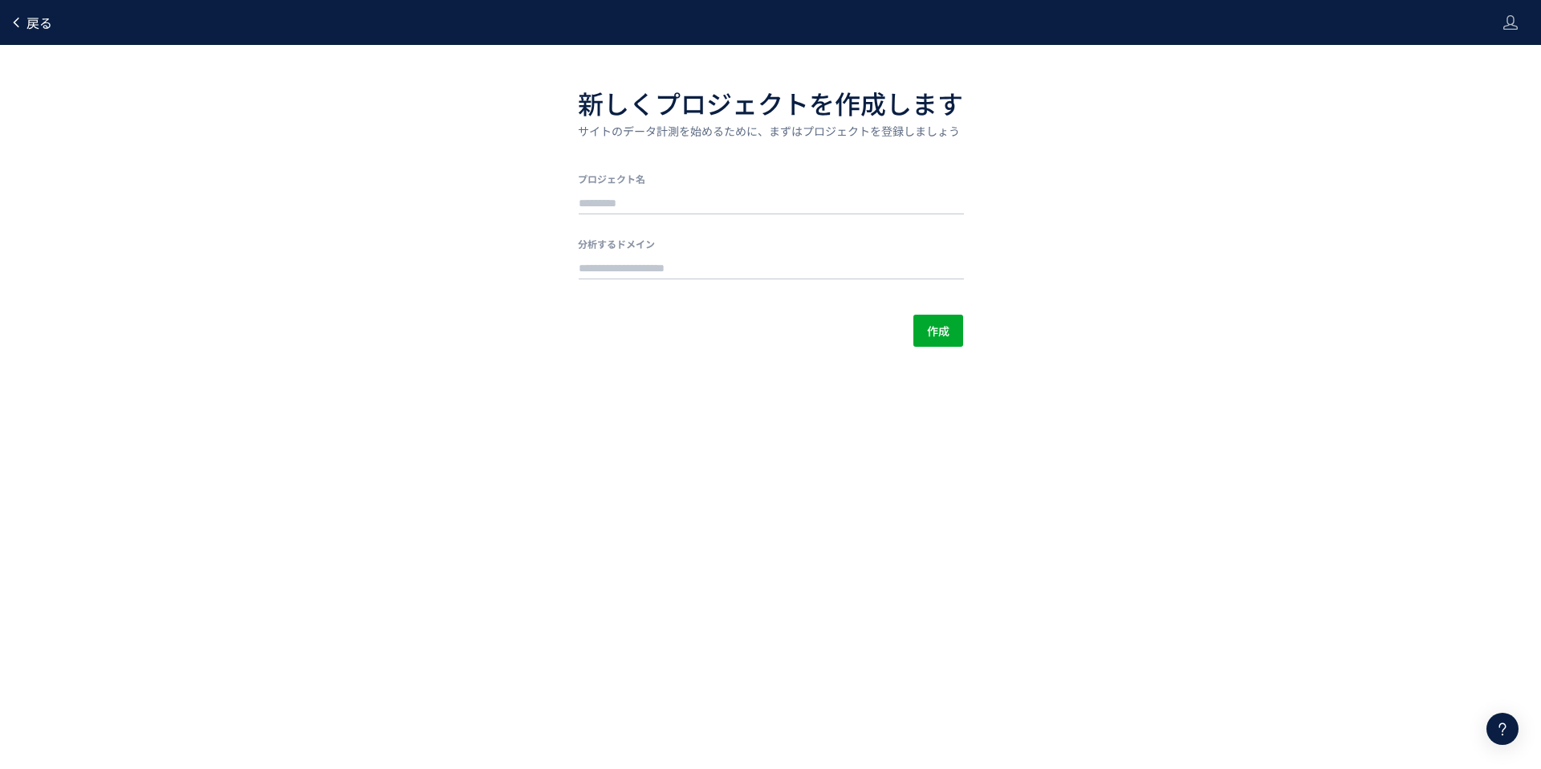
click at [15, 23] on use at bounding box center [16, 23] width 6 height 10
